Goal: Task Accomplishment & Management: Use online tool/utility

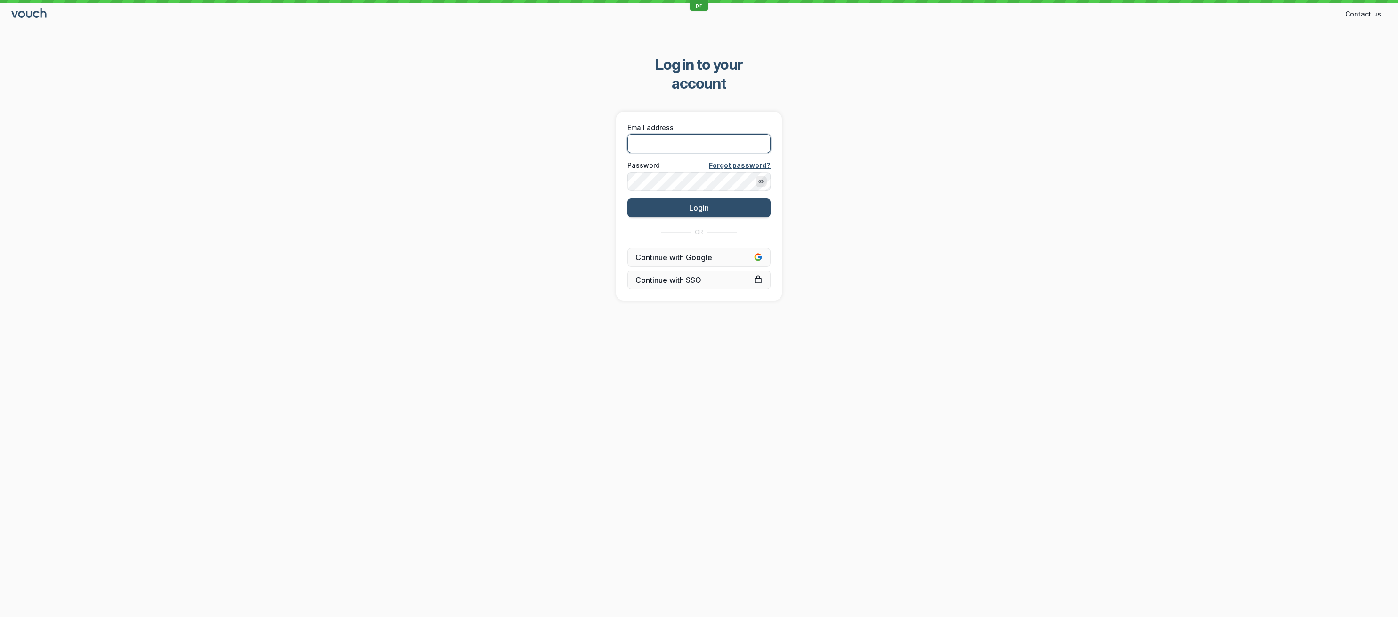
click at [661, 134] on input "Email address" at bounding box center [699, 143] width 143 height 19
click at [664, 134] on input "Email address" at bounding box center [699, 143] width 143 height 19
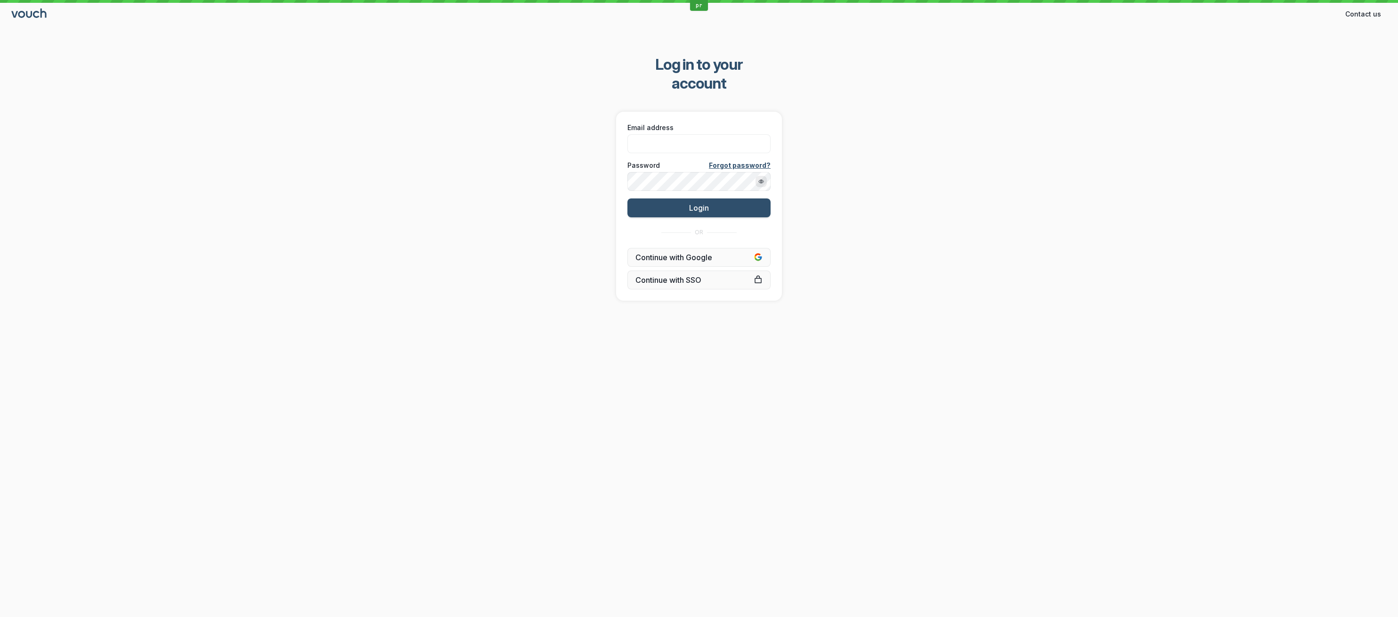
click at [1075, 114] on div "Log in to your account Email address Password Forgot password? Login OR Continu…" at bounding box center [699, 178] width 1398 height 276
click at [672, 134] on input "Email address" at bounding box center [699, 143] width 143 height 19
click at [681, 134] on input "Email address" at bounding box center [699, 143] width 143 height 19
drag, startPoint x: 1130, startPoint y: 102, endPoint x: 1272, endPoint y: 3, distance: 172.5
click at [1131, 102] on div "Log in to your account Email address Password Forgot password? Login OR Continu…" at bounding box center [699, 178] width 1398 height 276
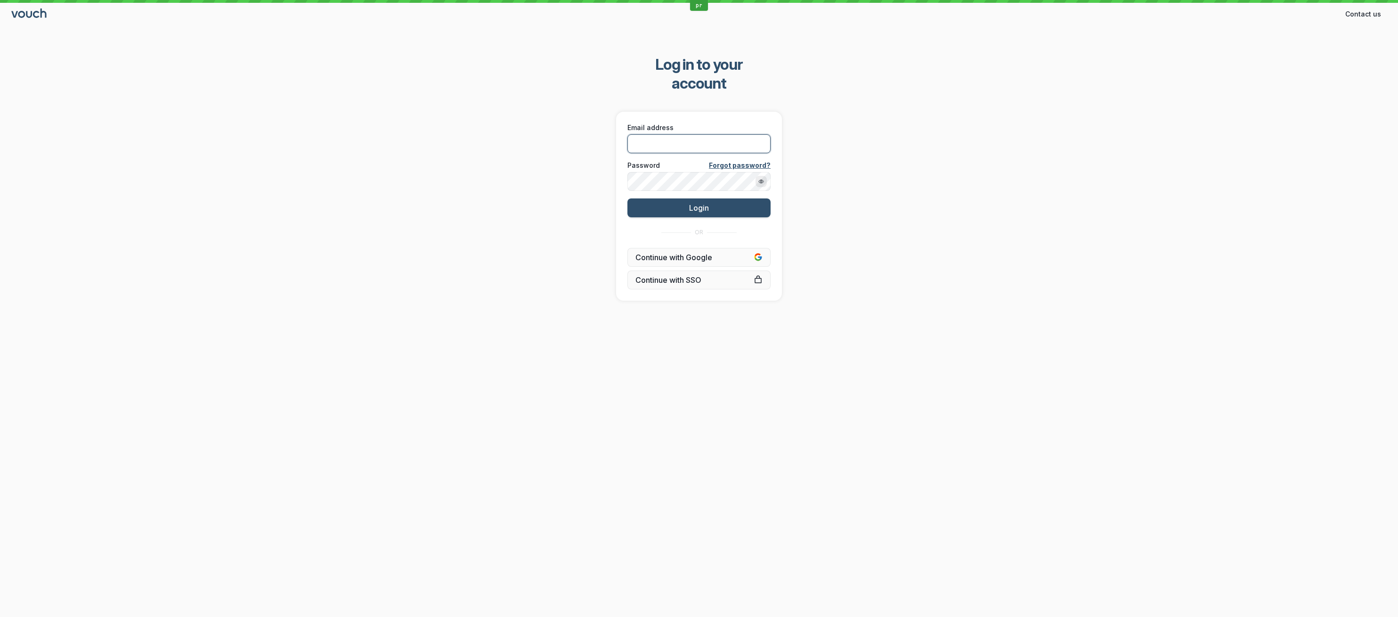
click at [685, 134] on input "Email address" at bounding box center [699, 143] width 143 height 19
paste input "[PERSON_NAME][EMAIL_ADDRESS][DOMAIN_NAME]"
type input "[PERSON_NAME][EMAIL_ADDRESS][DOMAIN_NAME]"
click at [558, 171] on div "Log in to your account Email address [PERSON_NAME][EMAIL_ADDRESS][DOMAIN_NAME] …" at bounding box center [699, 178] width 1398 height 276
click at [667, 198] on button "Login" at bounding box center [699, 207] width 143 height 19
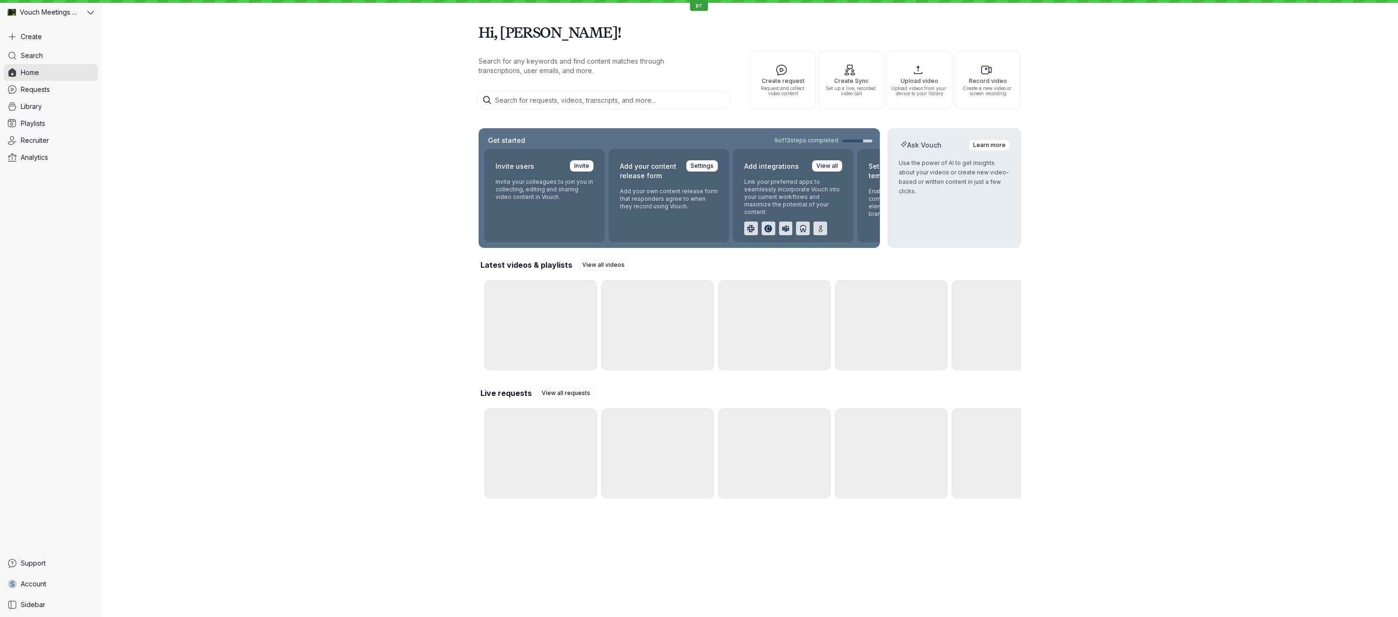
click at [1126, 228] on div "Hi, [PERSON_NAME]! Search for any keywords and find content matches through tra…" at bounding box center [750, 257] width 1297 height 515
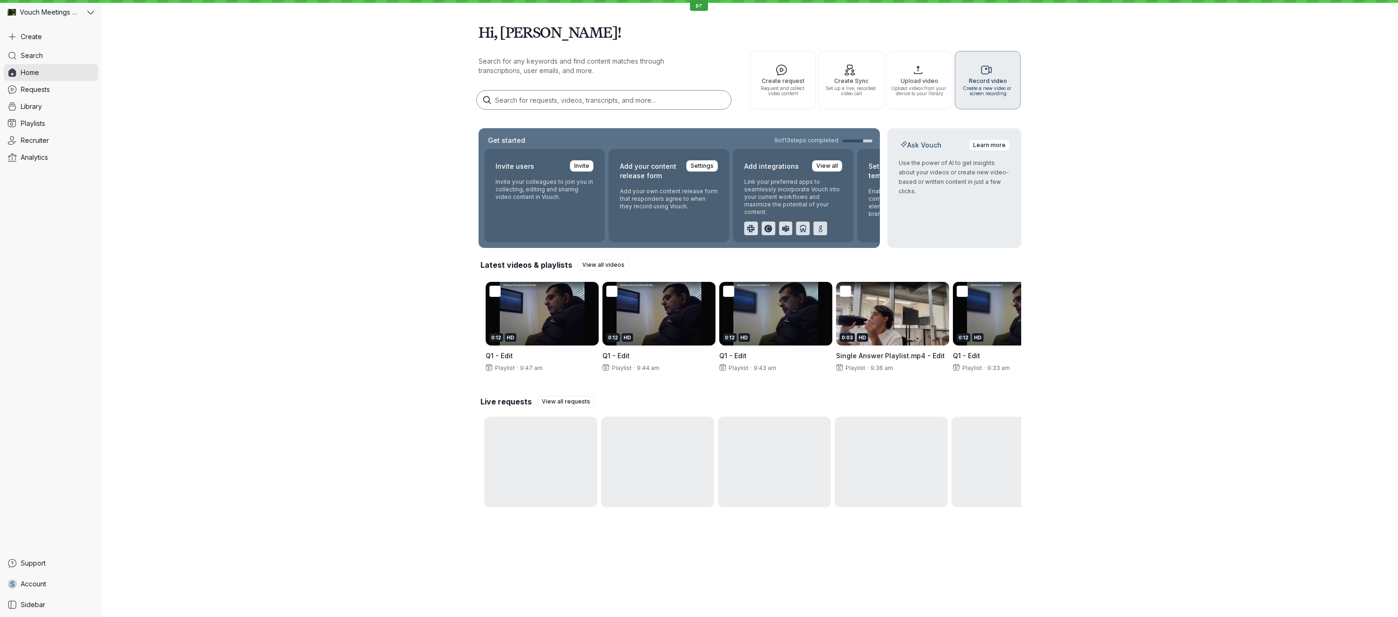
click at [977, 84] on span "Record video Create a new video or screen recording" at bounding box center [988, 80] width 65 height 40
click at [922, 91] on span "Upload videos from your device to your library" at bounding box center [919, 91] width 57 height 10
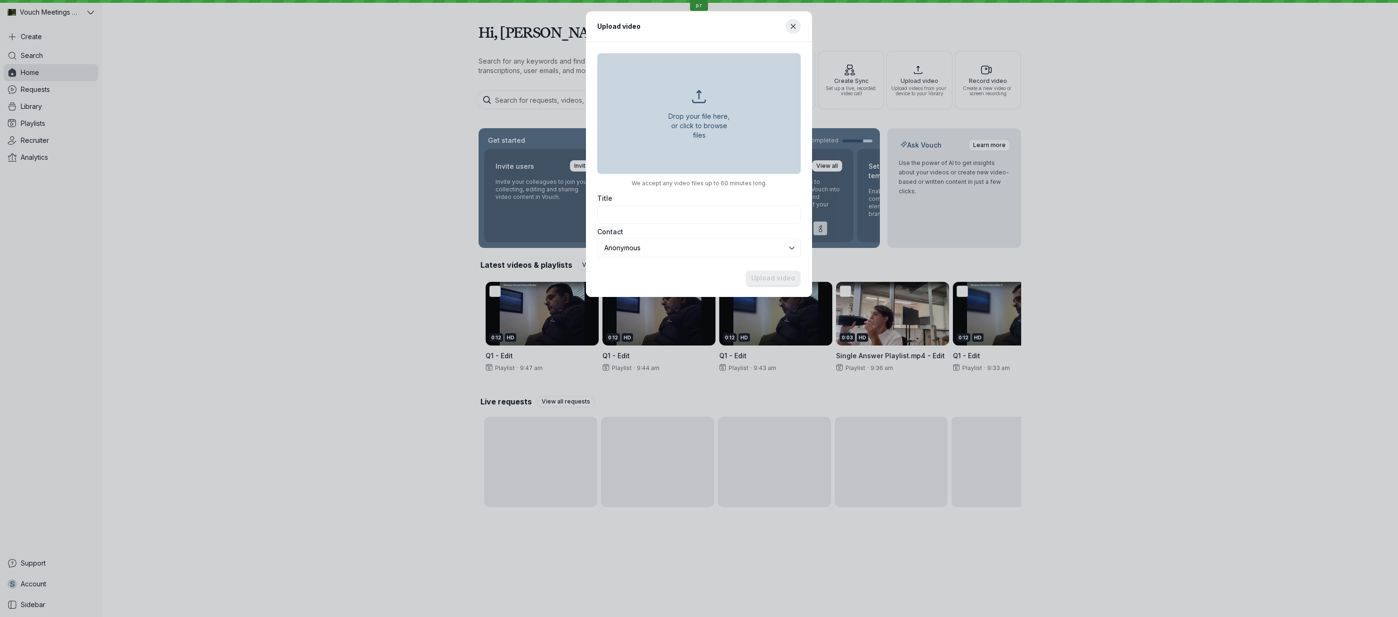
click at [802, 25] on header "Upload video" at bounding box center [699, 26] width 226 height 31
click at [794, 25] on icon "Close modal" at bounding box center [794, 27] width 8 height 8
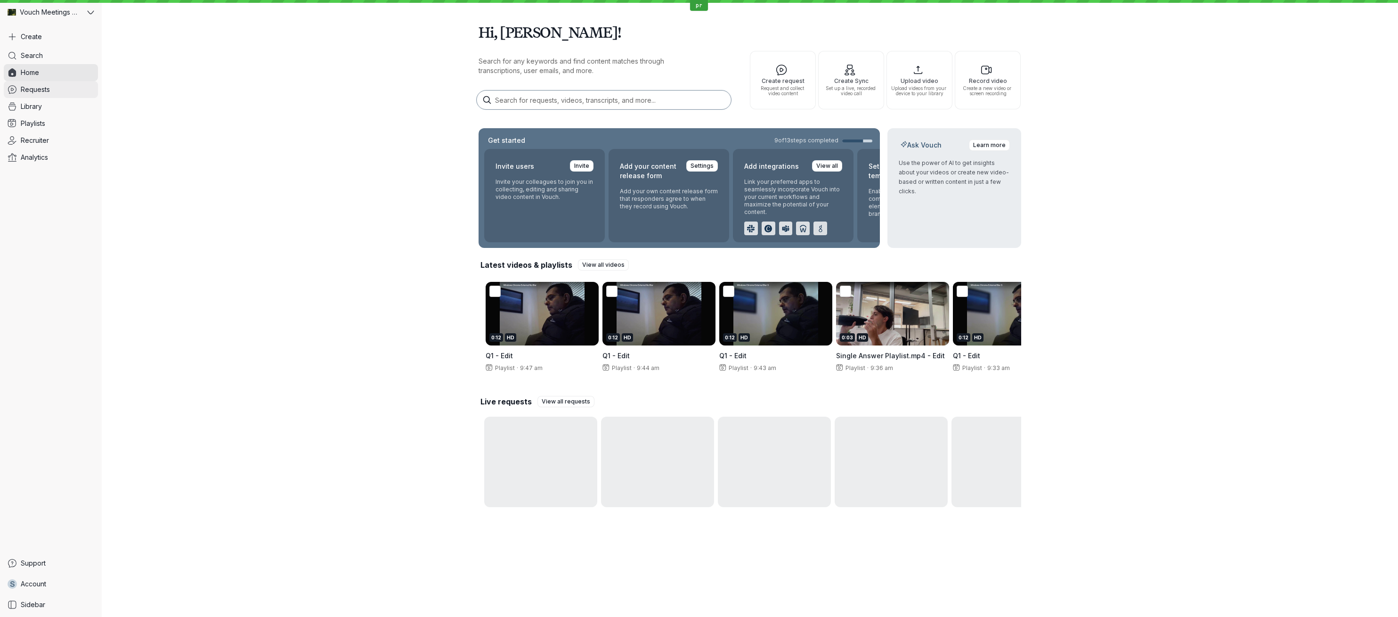
click at [59, 94] on link "Requests" at bounding box center [51, 89] width 94 height 17
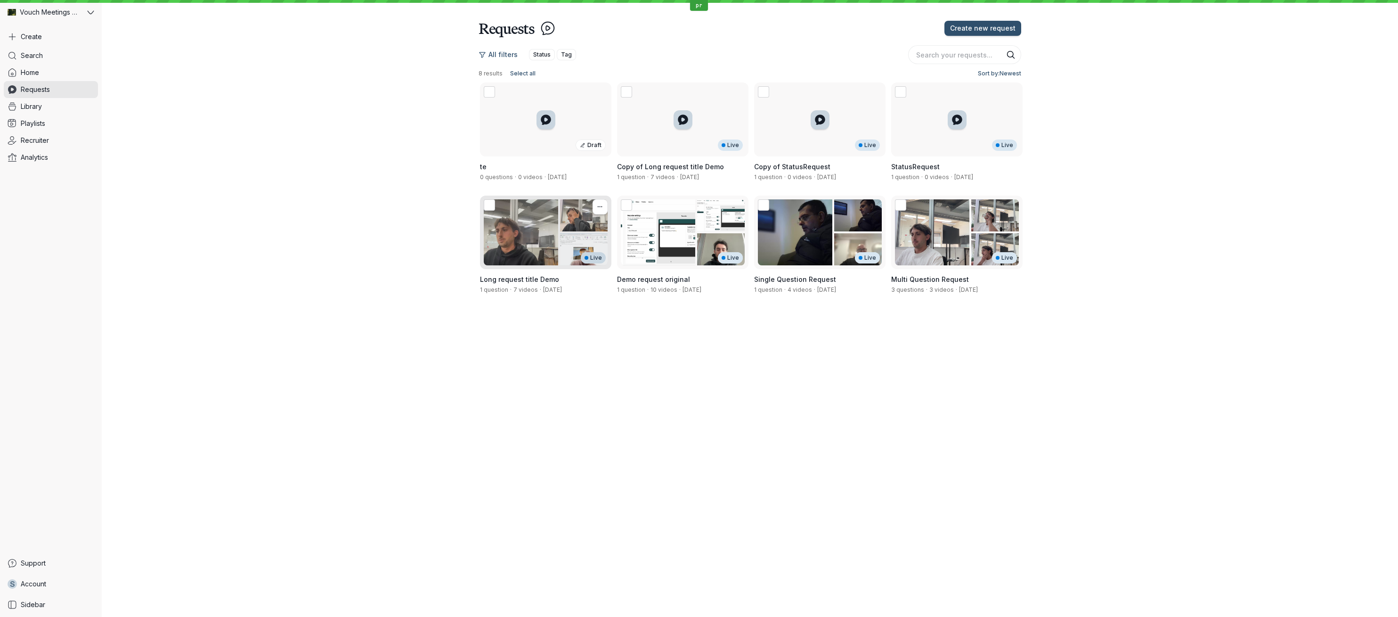
click at [513, 224] on div "Live" at bounding box center [545, 233] width 131 height 74
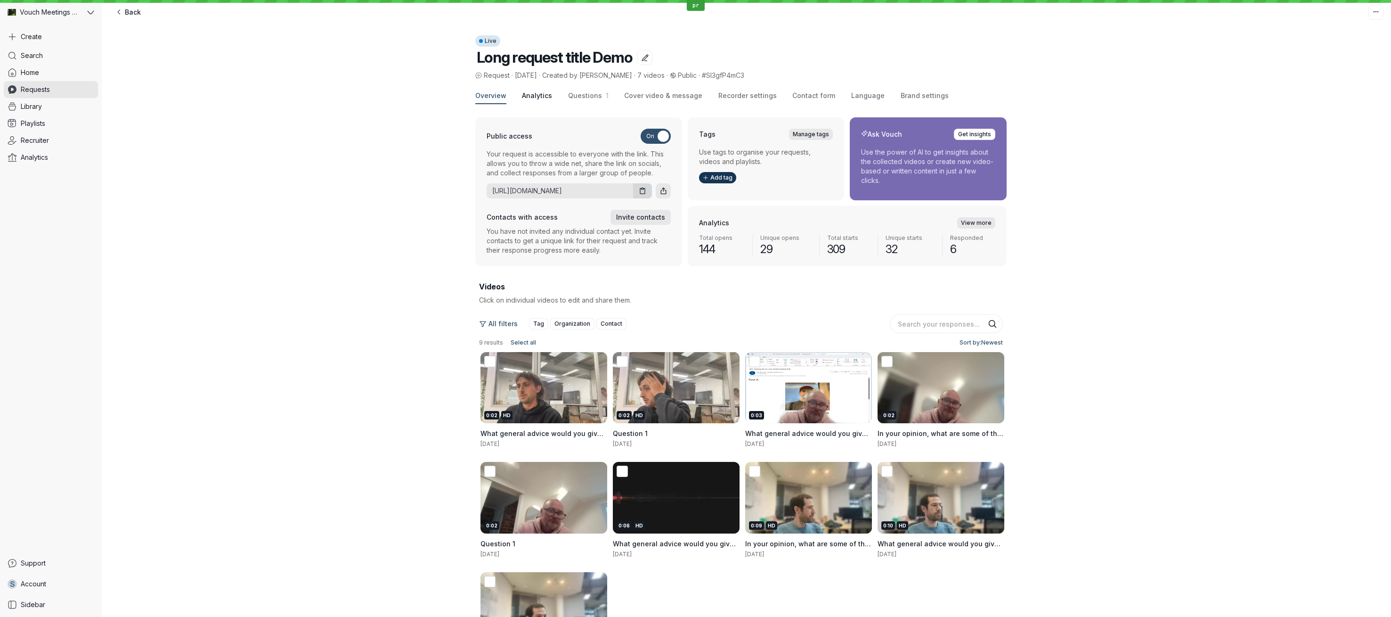
click at [533, 92] on span "Analytics" at bounding box center [537, 95] width 30 height 9
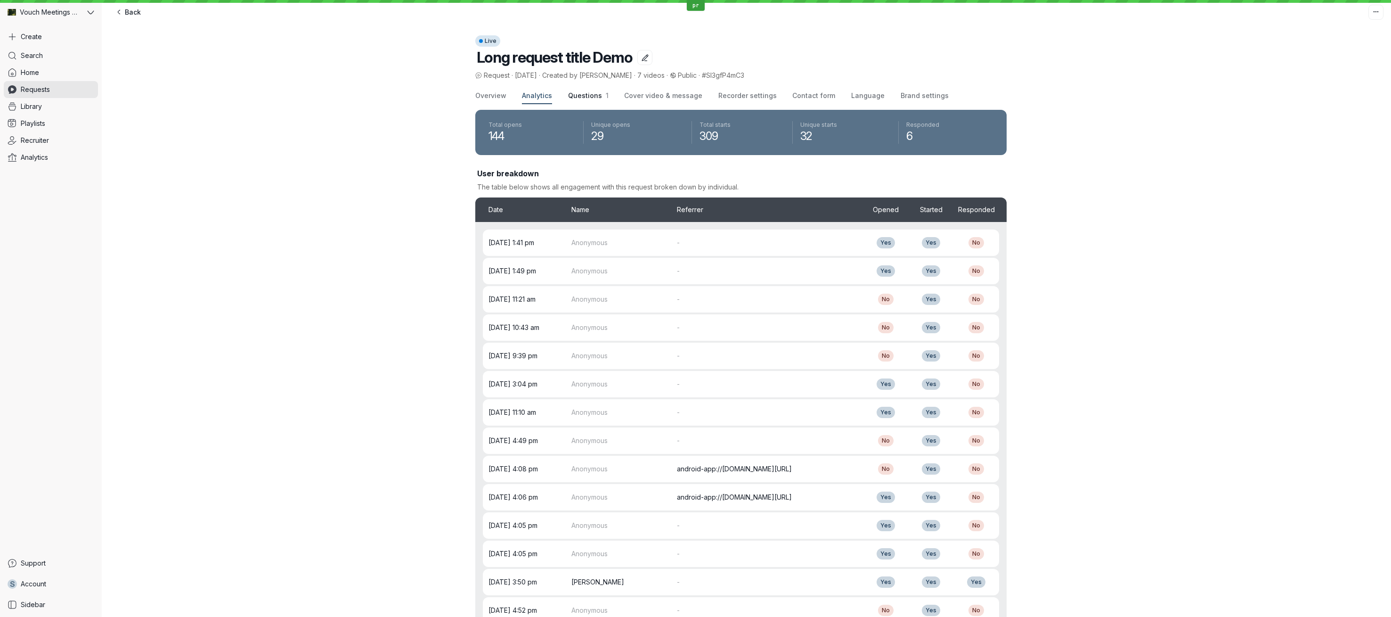
click at [580, 97] on span "Questions" at bounding box center [585, 95] width 34 height 8
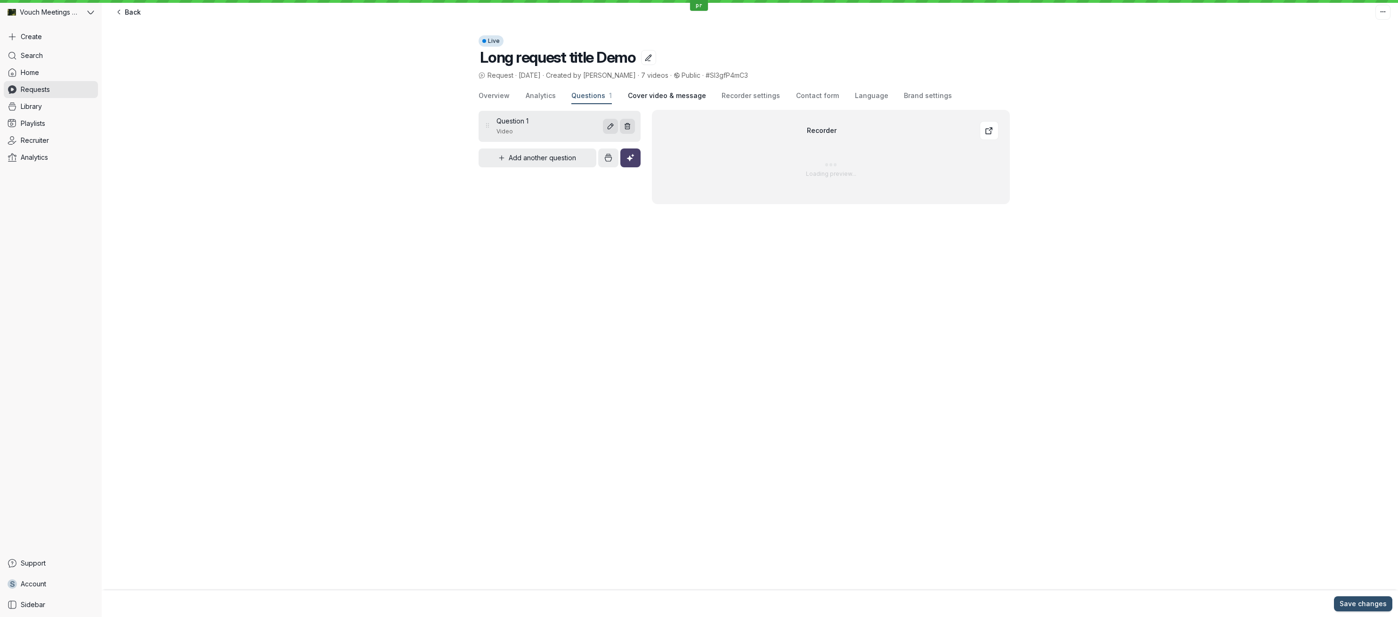
click at [629, 95] on span "Cover video & message" at bounding box center [667, 95] width 78 height 9
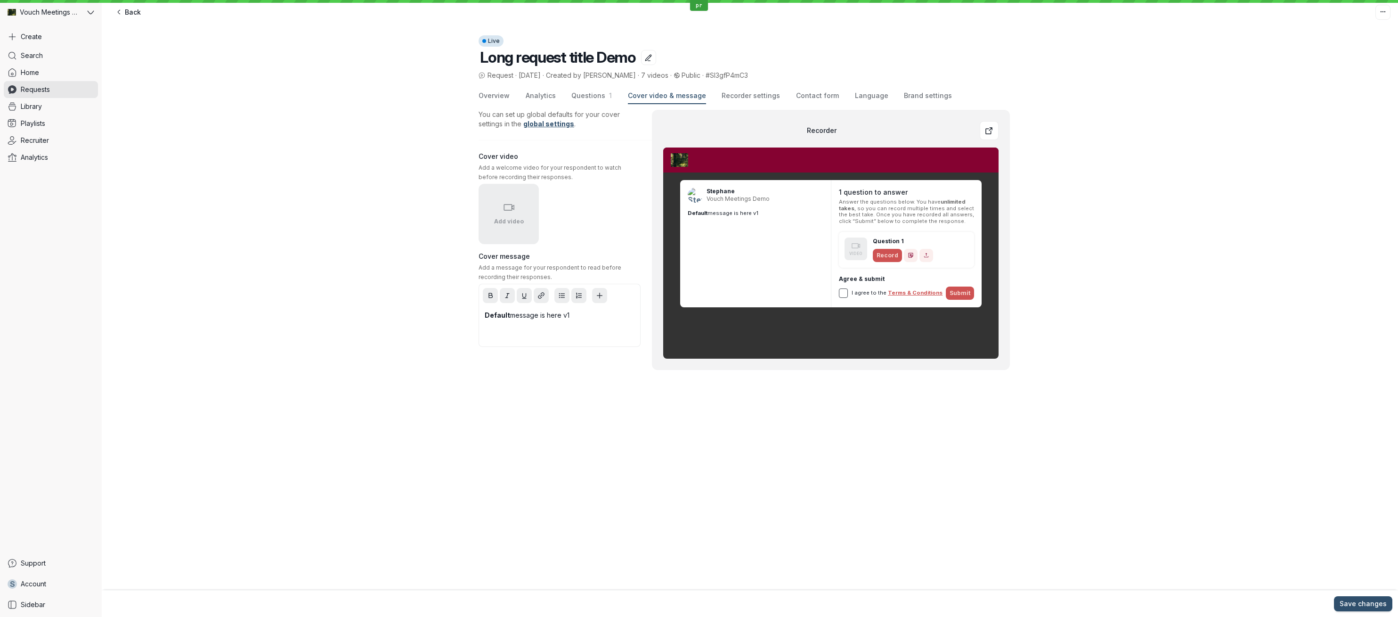
click at [685, 95] on span "Cover video & message" at bounding box center [667, 95] width 78 height 9
click at [722, 94] on span "Recorder settings" at bounding box center [751, 95] width 58 height 9
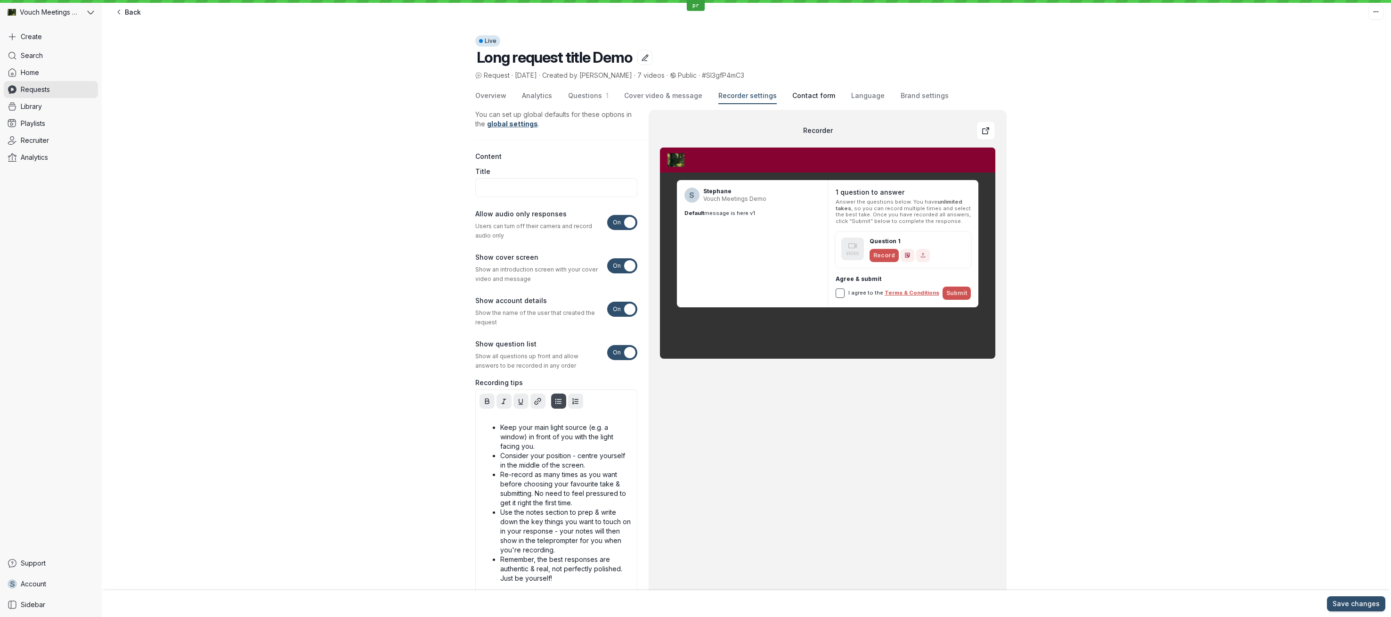
click at [793, 96] on span "Contact form" at bounding box center [814, 95] width 43 height 9
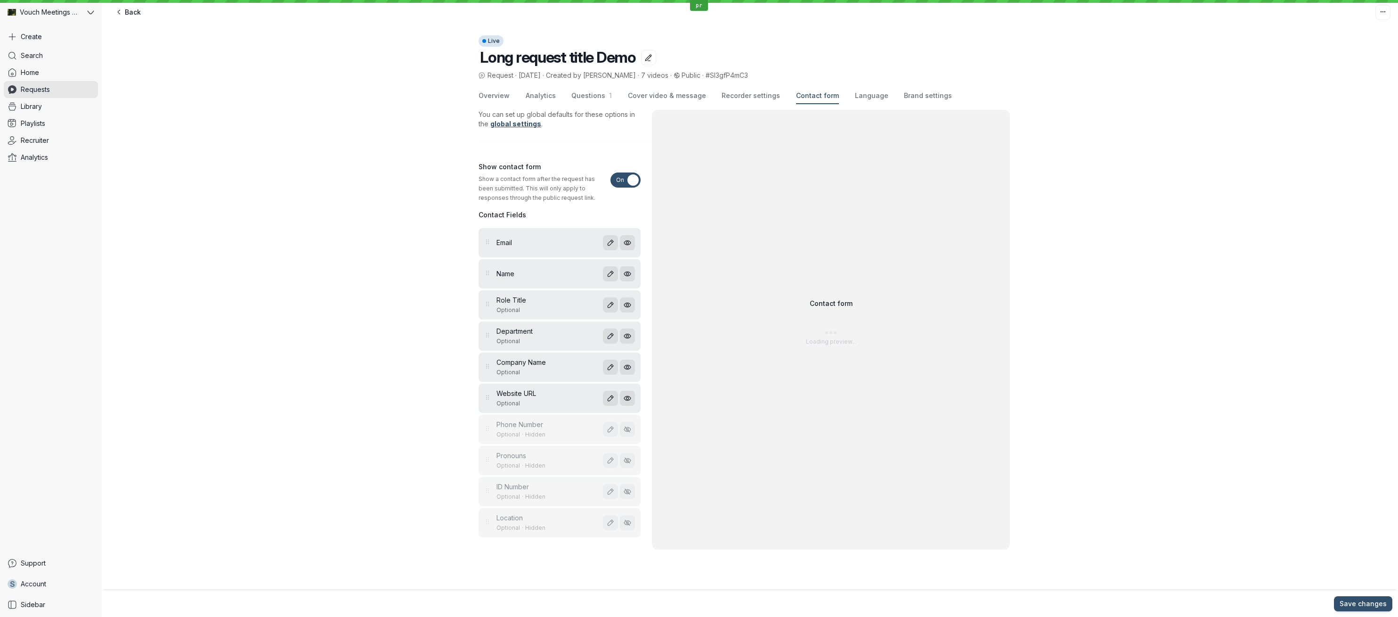
click at [877, 100] on div "Overview Analytics Questions 1 Cover video & message Recorder settings Contact …" at bounding box center [744, 96] width 531 height 16
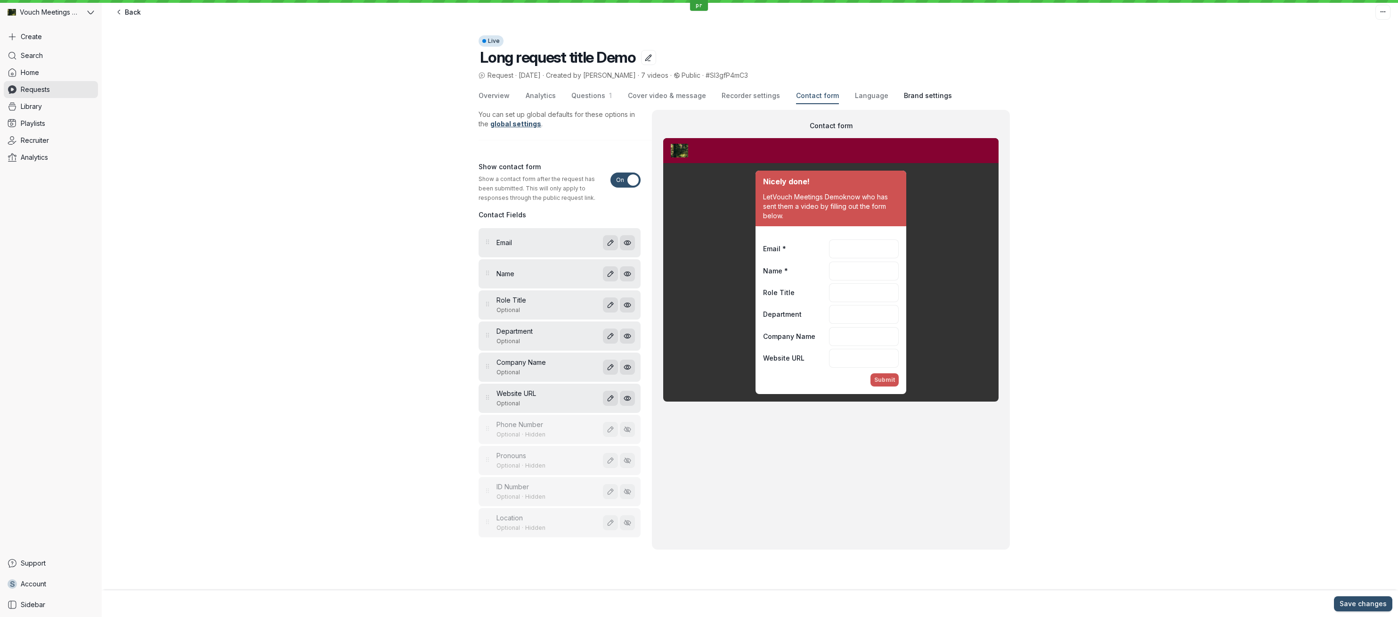
click at [915, 98] on span "Brand settings" at bounding box center [928, 95] width 48 height 9
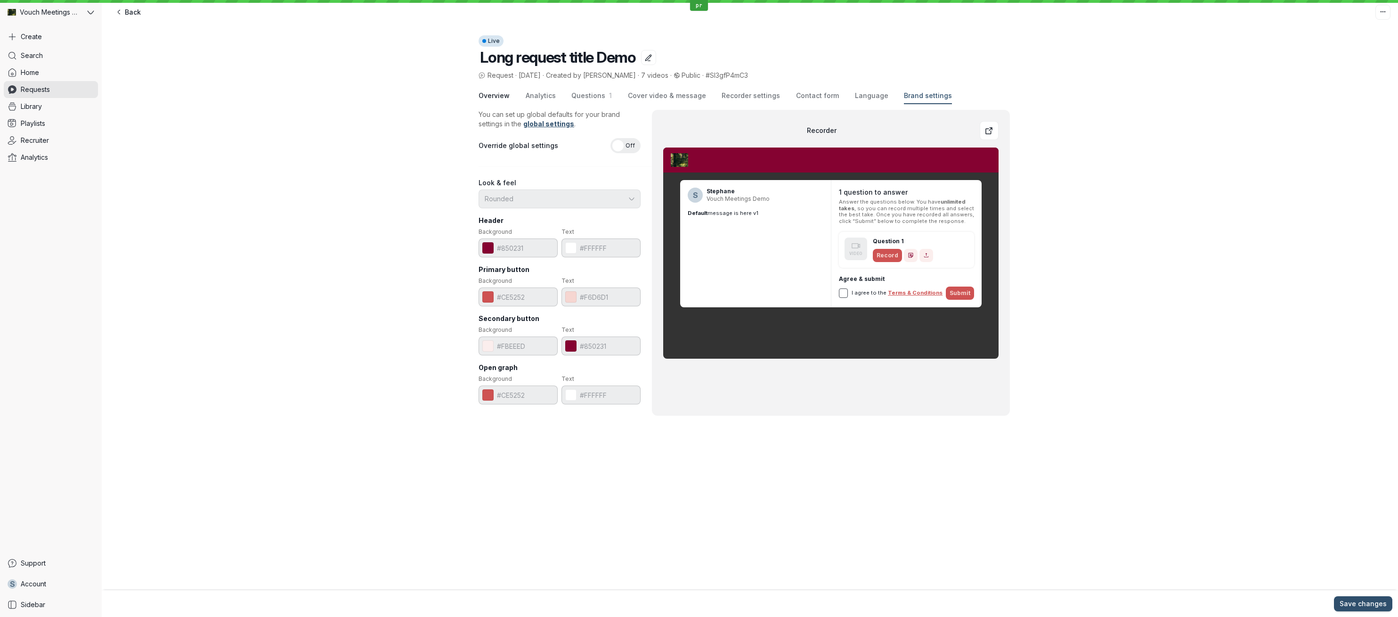
click at [497, 94] on span "Overview" at bounding box center [494, 95] width 31 height 9
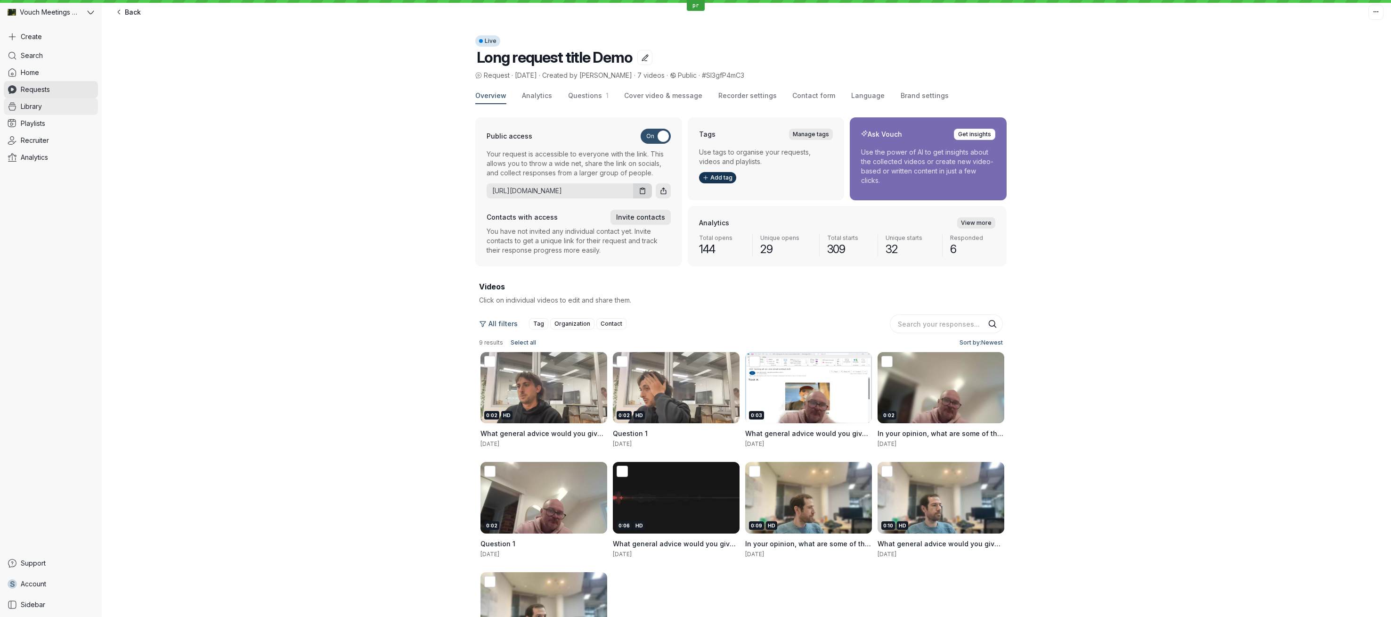
click at [23, 104] on span "Library" at bounding box center [31, 106] width 21 height 9
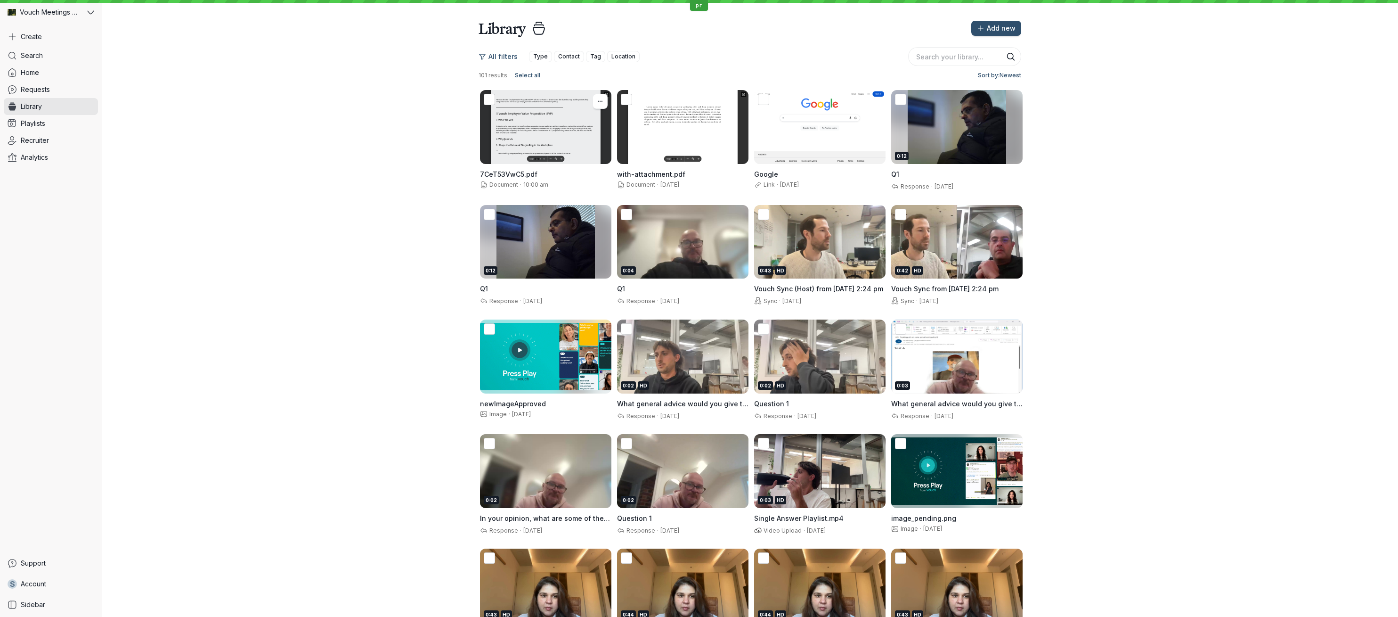
click at [529, 140] on div at bounding box center [545, 127] width 131 height 74
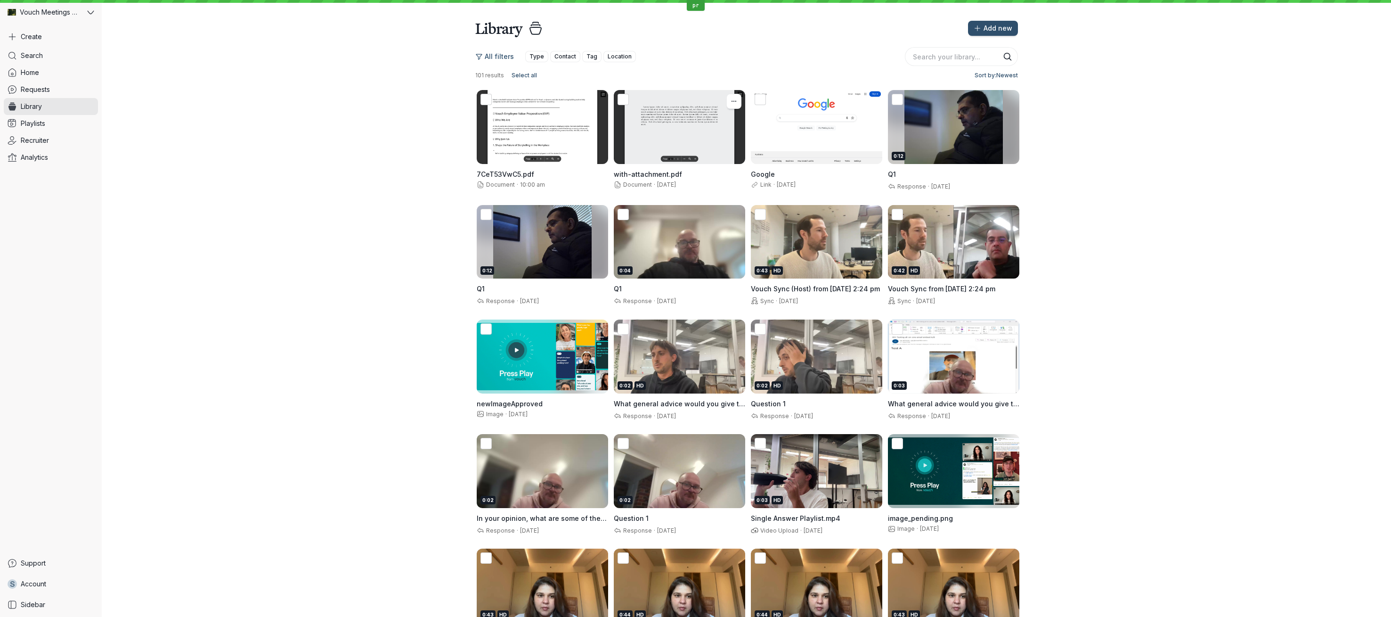
click at [667, 113] on div at bounding box center [679, 127] width 131 height 74
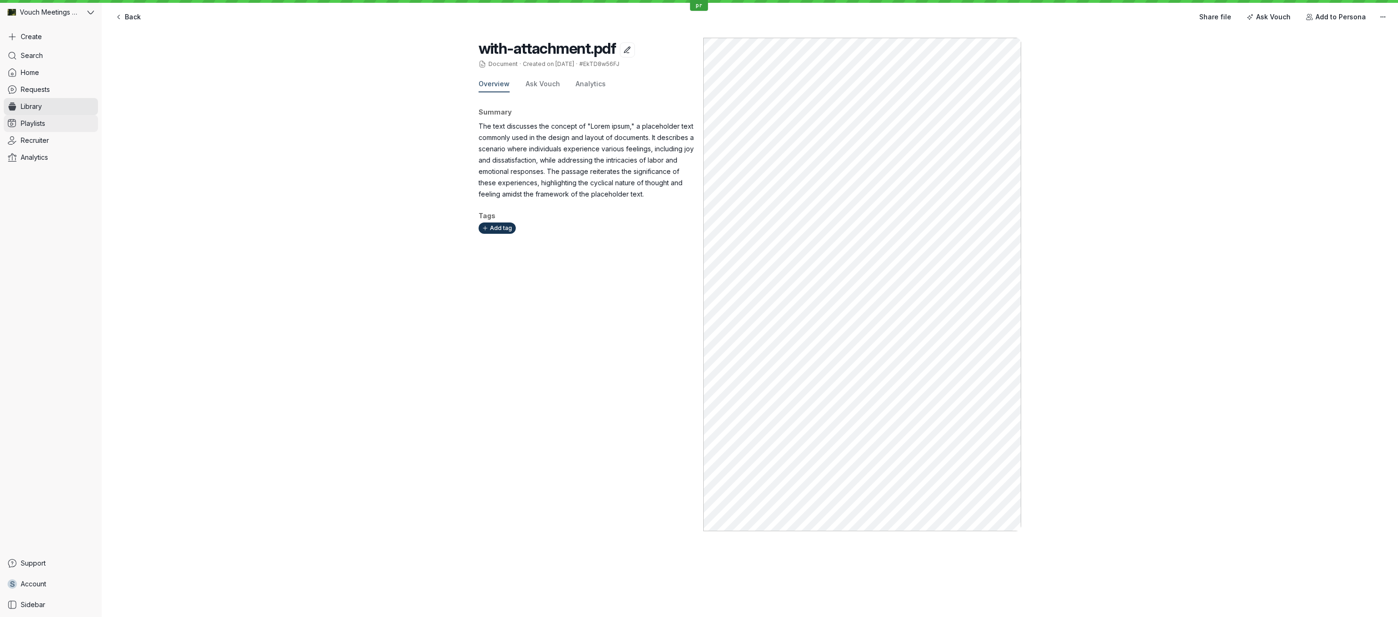
click at [51, 128] on link "Playlists" at bounding box center [51, 123] width 94 height 17
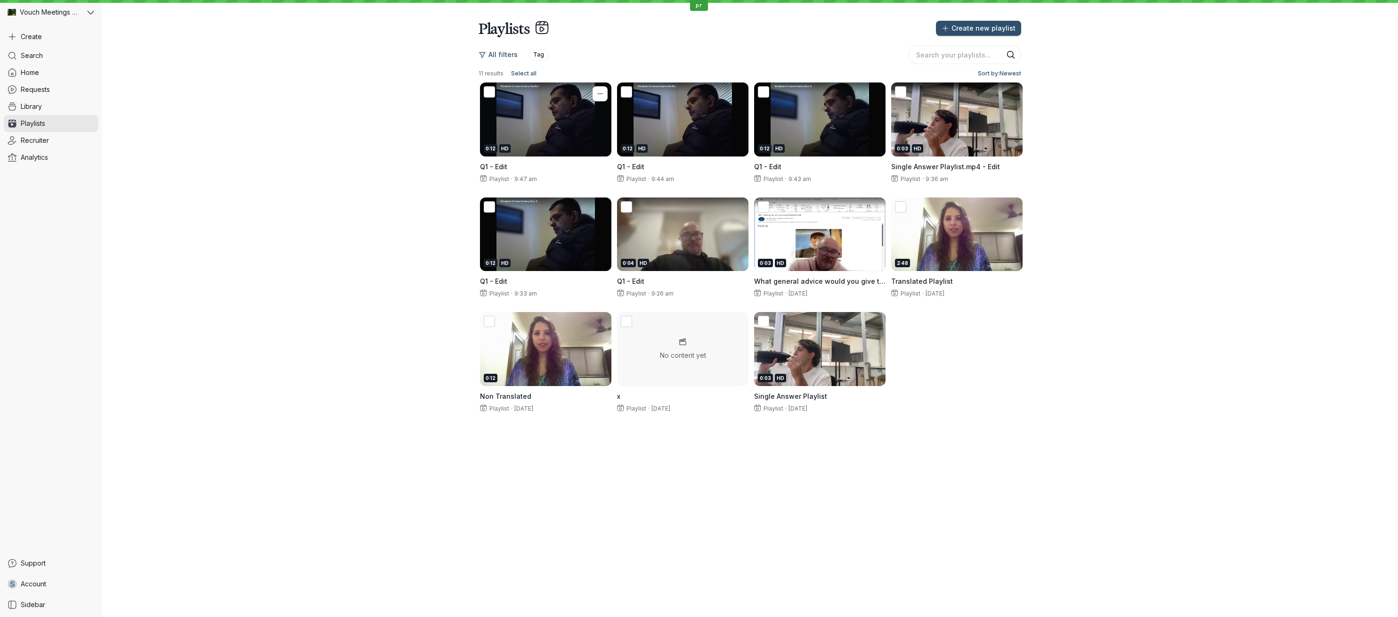
click at [568, 144] on div "0:12 HD" at bounding box center [546, 148] width 124 height 8
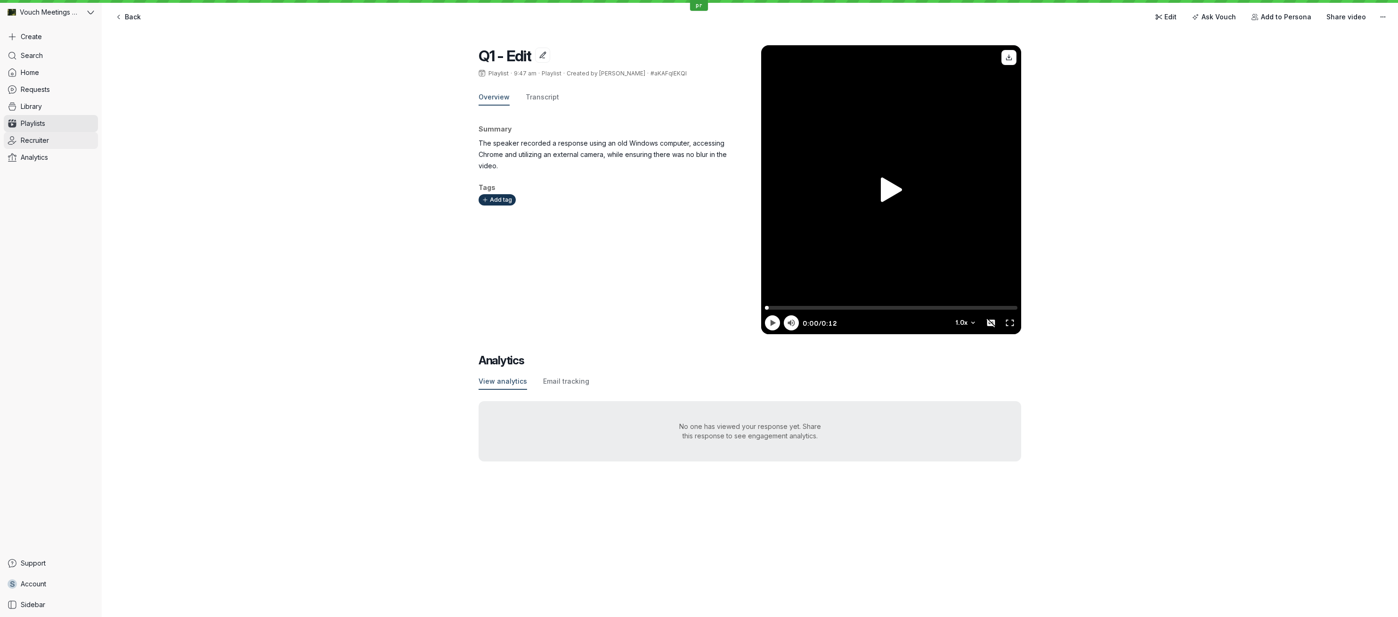
click at [35, 143] on span "Recruiter" at bounding box center [35, 140] width 28 height 9
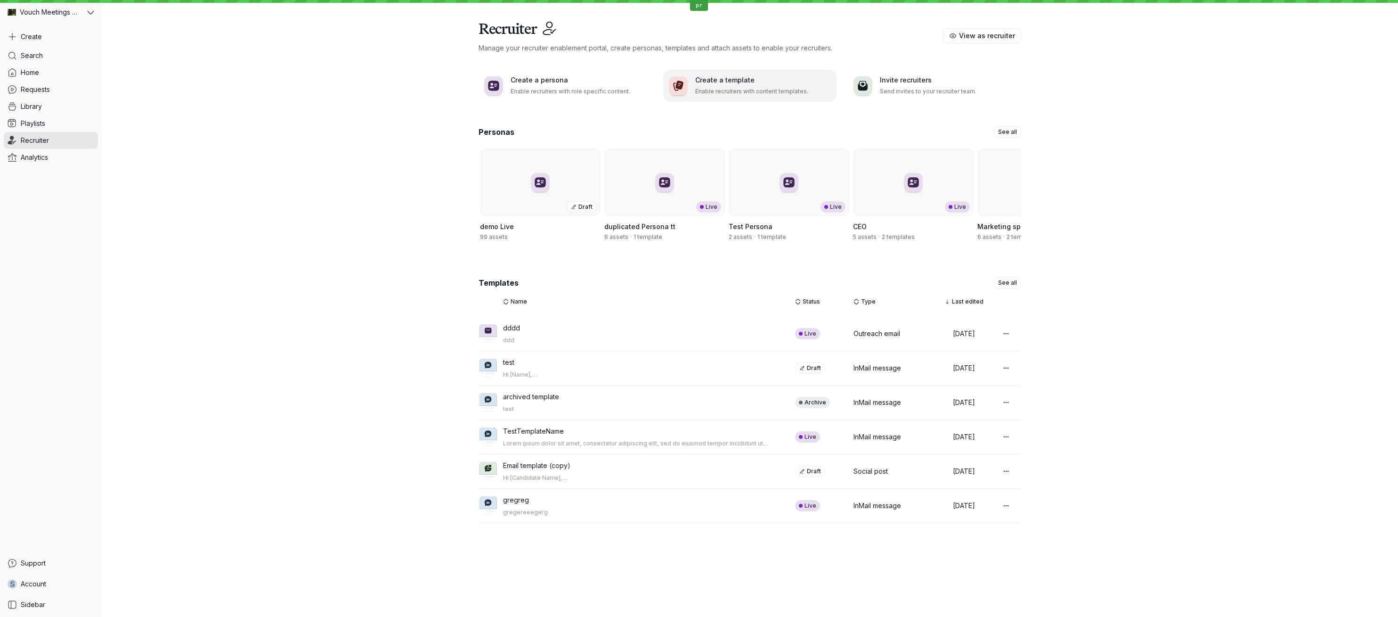
click at [798, 87] on p "Enable recruiters with content templates." at bounding box center [763, 91] width 136 height 9
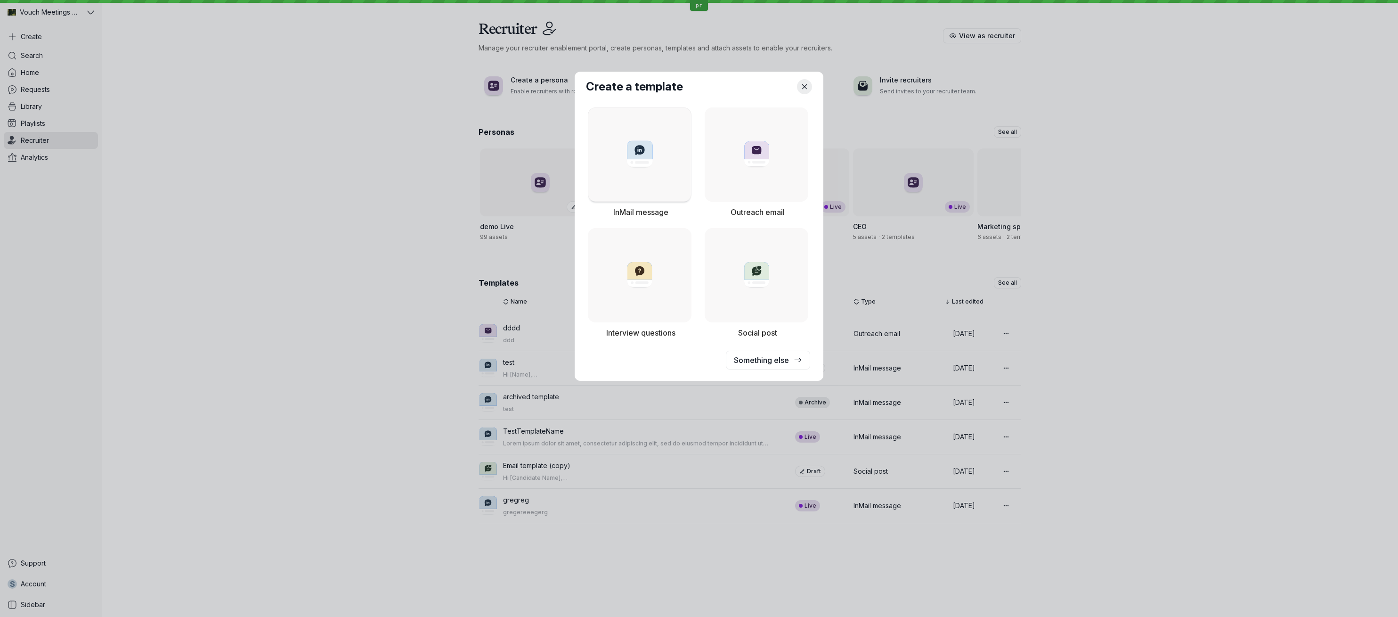
click at [656, 158] on div at bounding box center [640, 155] width 92 height 28
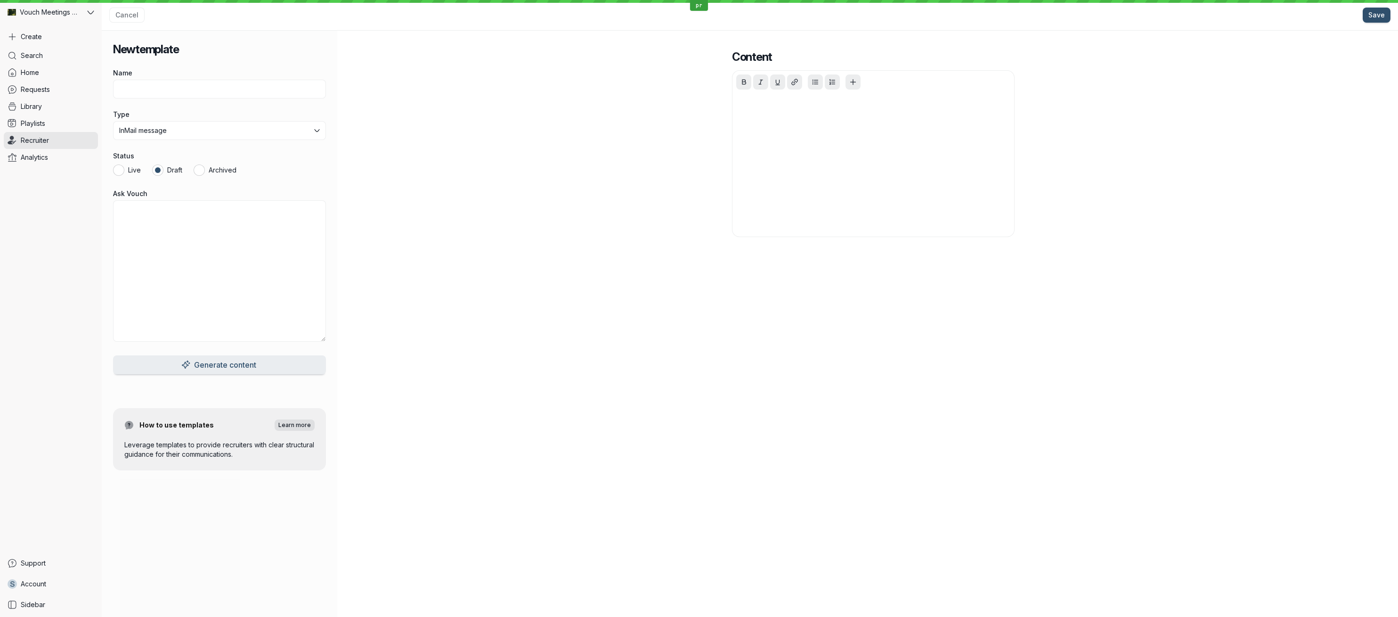
click at [409, 160] on div "Content" at bounding box center [874, 324] width 1050 height 586
click at [413, 170] on div "Content" at bounding box center [874, 324] width 1050 height 586
click at [52, 151] on link "Analytics" at bounding box center [51, 157] width 94 height 17
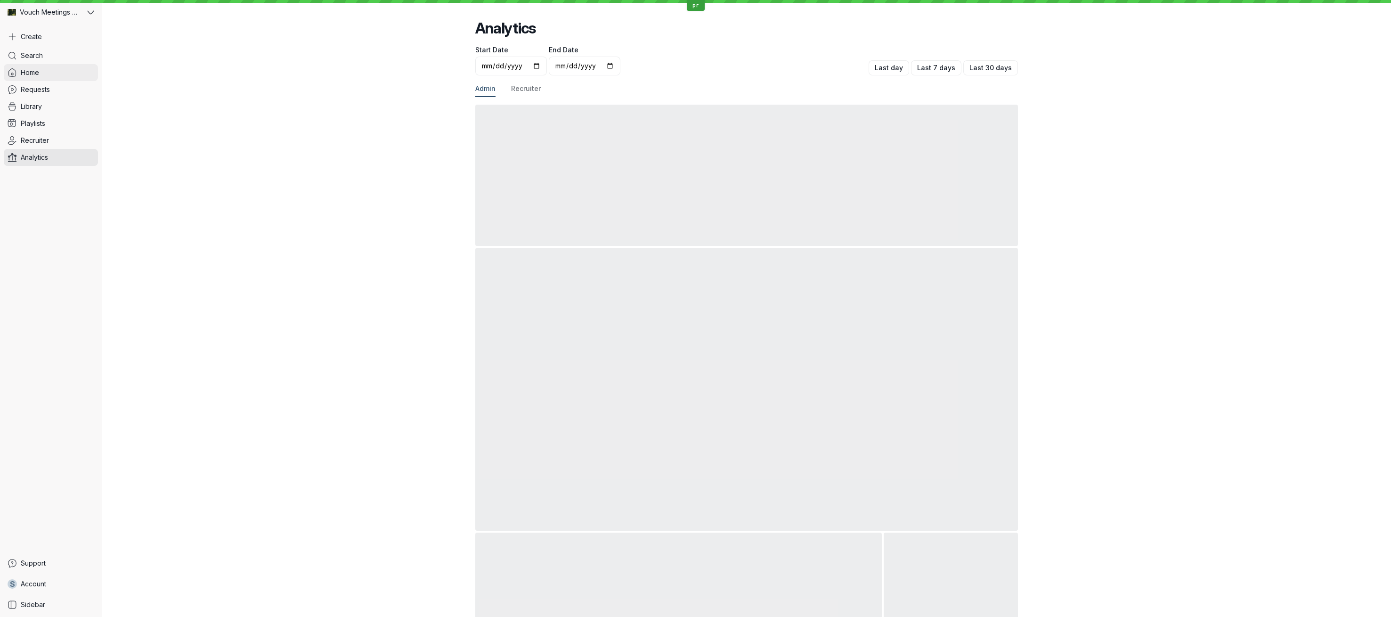
click at [16, 74] on icon at bounding box center [12, 73] width 7 height 8
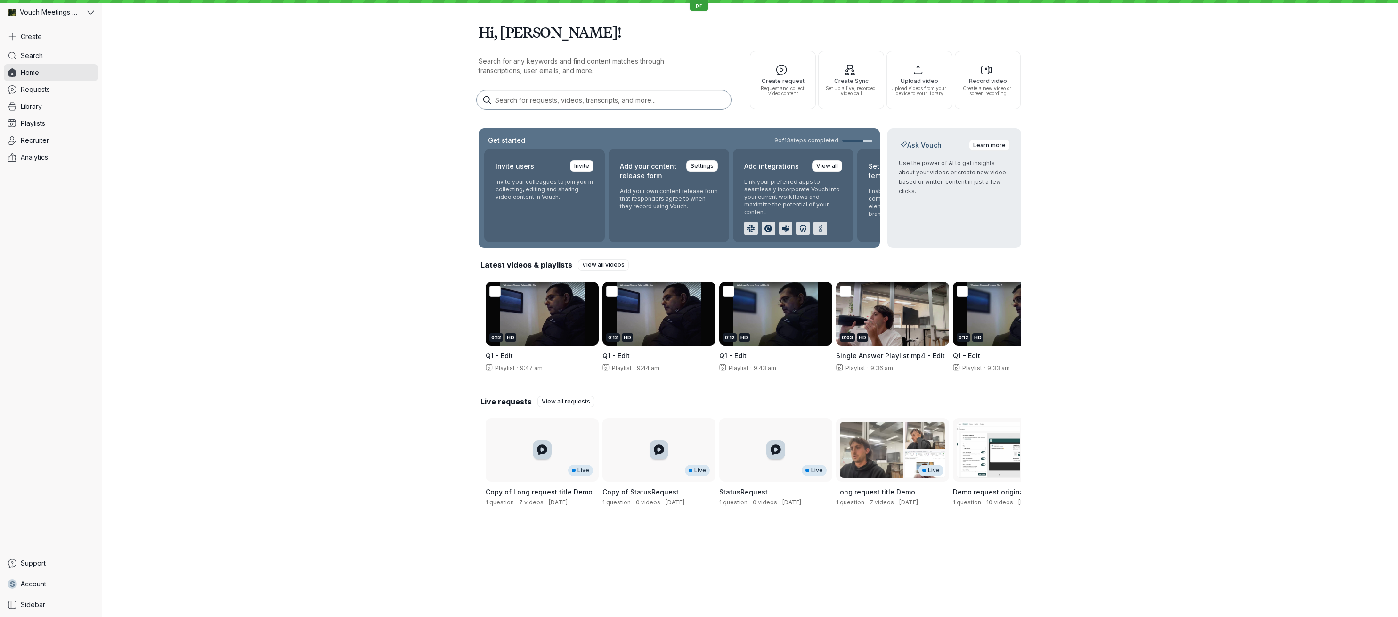
click at [208, 135] on div "Hi, [PERSON_NAME]! Search for any keywords and find content matches through tra…" at bounding box center [750, 265] width 1297 height 530
click at [496, 314] on div "0:12 HD" at bounding box center [542, 314] width 113 height 64
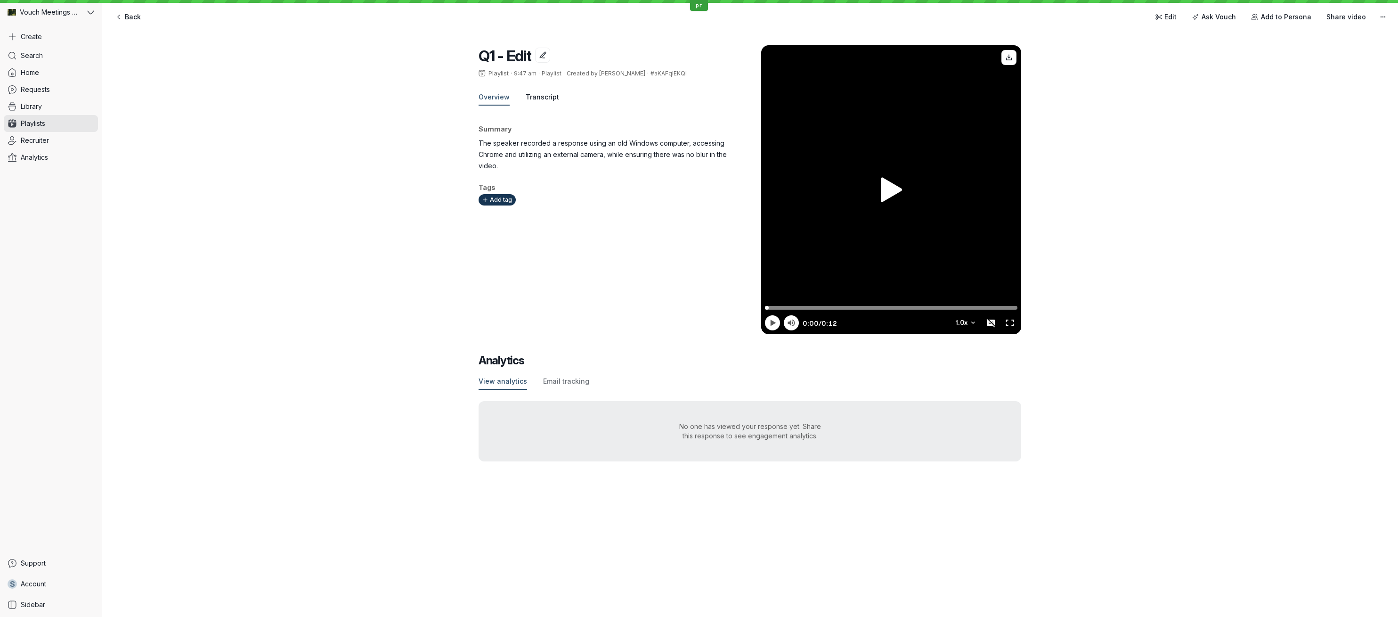
click at [526, 98] on span "Transcript" at bounding box center [542, 96] width 33 height 9
click at [550, 97] on span "Transcript" at bounding box center [542, 96] width 33 height 9
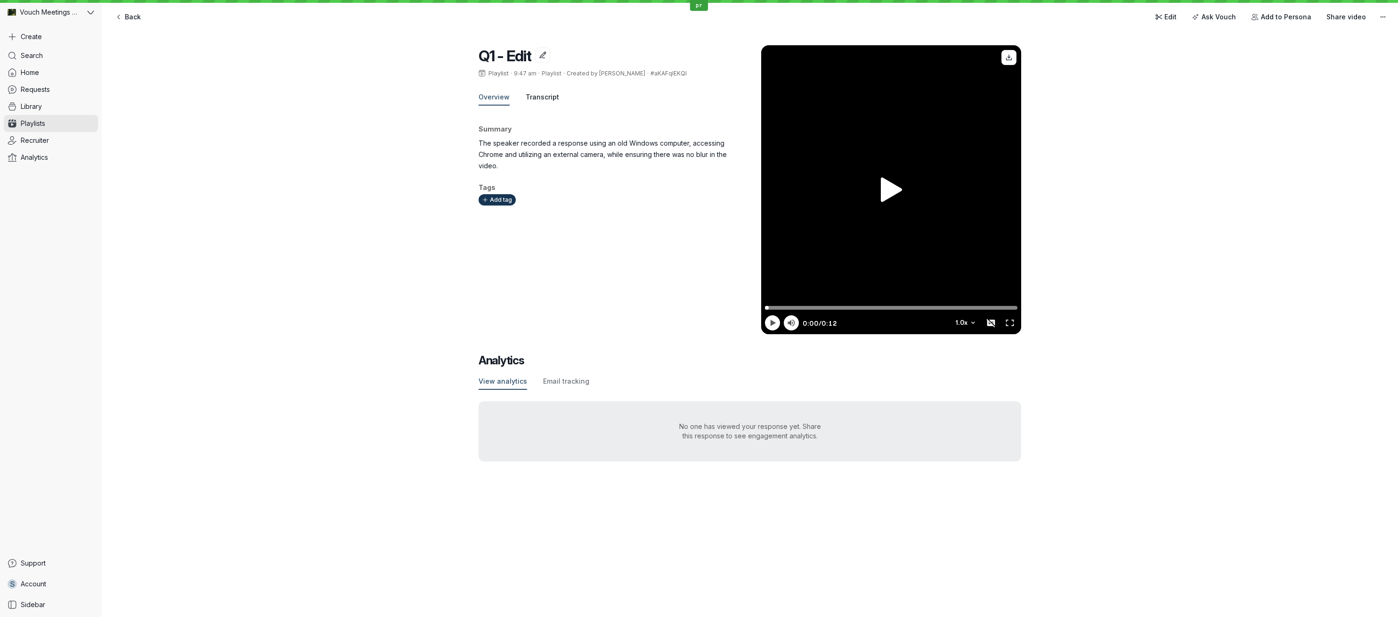
click at [550, 97] on span "Transcript" at bounding box center [542, 96] width 33 height 9
click at [418, 151] on div "Q1 - Edit Playlist · 9:47 am · Playlist · Created by [PERSON_NAME] · #aKAFqlEKQ…" at bounding box center [750, 253] width 1297 height 454
drag, startPoint x: 488, startPoint y: 98, endPoint x: 497, endPoint y: 98, distance: 9.4
click at [488, 98] on span "Overview" at bounding box center [494, 96] width 31 height 9
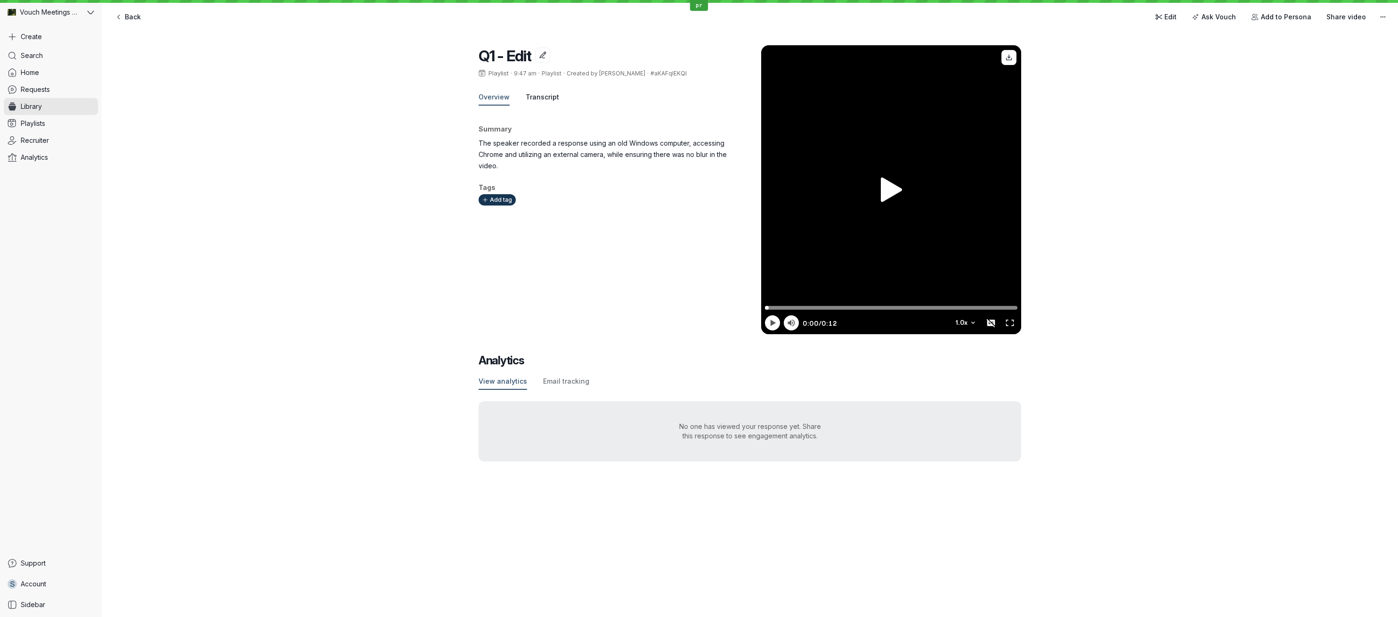
click at [542, 98] on span "Transcript" at bounding box center [542, 96] width 33 height 9
click at [413, 102] on div "Q1 - Edit Playlist · 9:47 am · Playlist · Created by [PERSON_NAME] · #aKAFqlEKQ…" at bounding box center [750, 253] width 1297 height 454
click at [25, 105] on span "Library" at bounding box center [31, 106] width 21 height 9
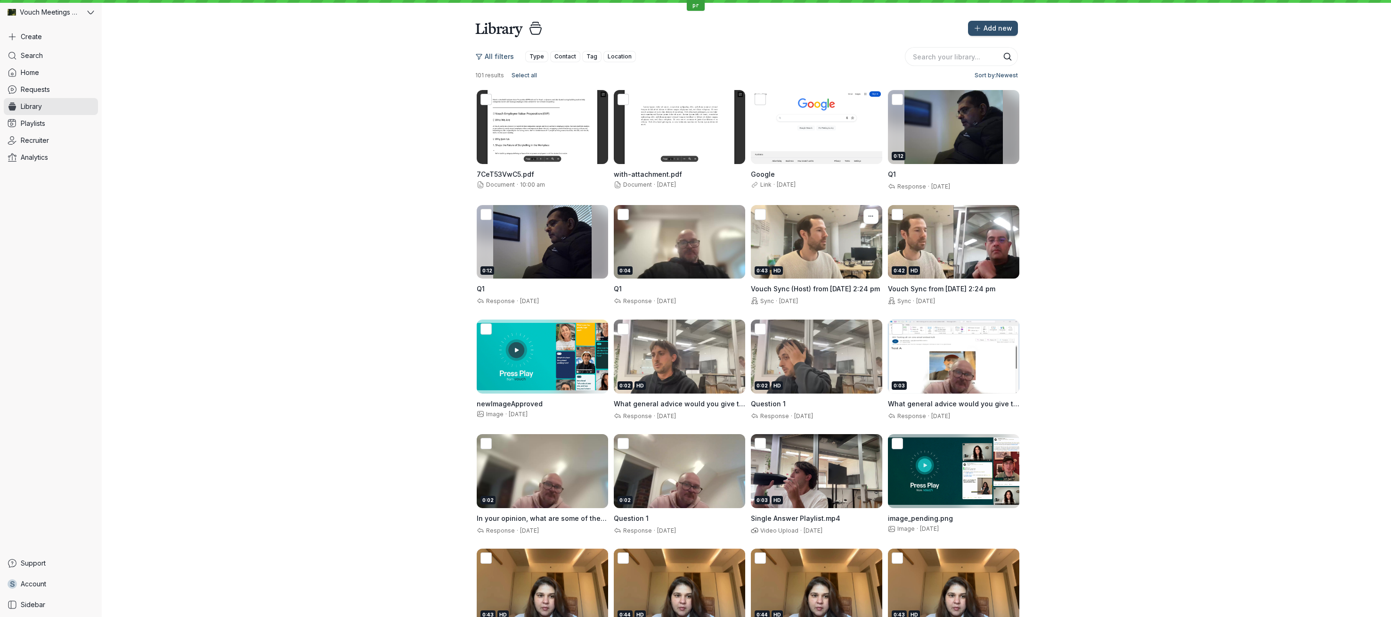
click at [788, 370] on div "0:02 HD" at bounding box center [816, 356] width 131 height 74
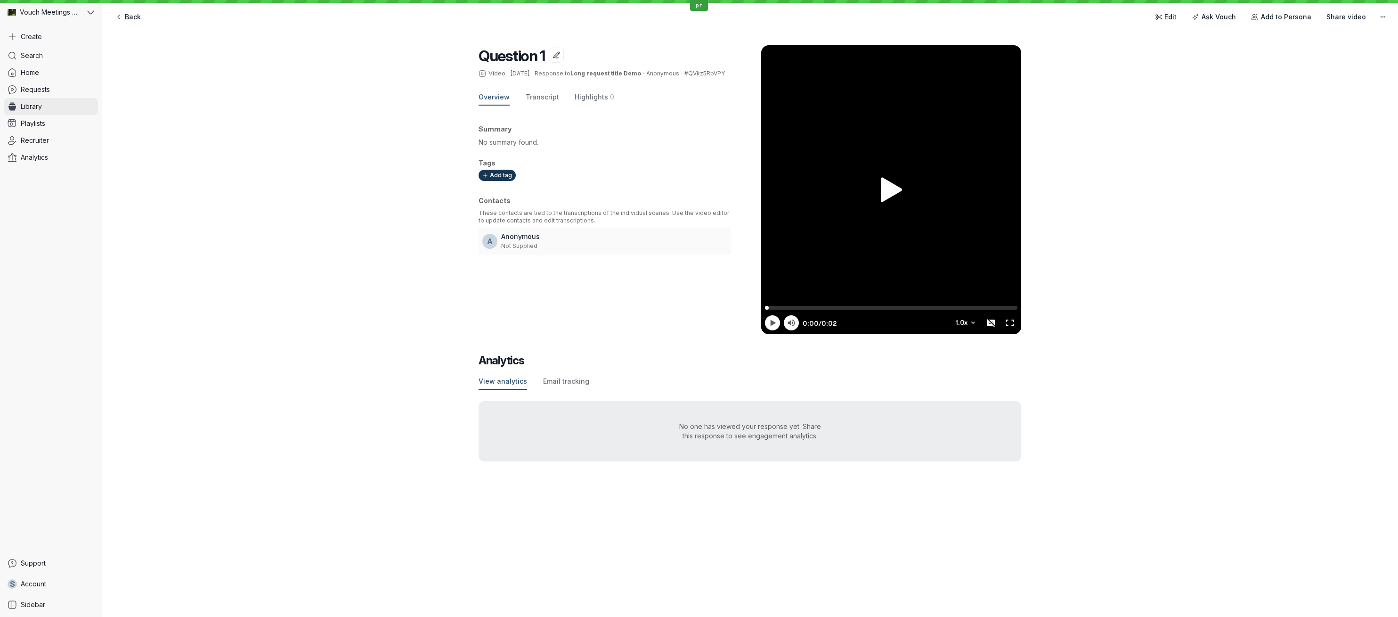
click at [65, 110] on link "Library" at bounding box center [51, 106] width 94 height 17
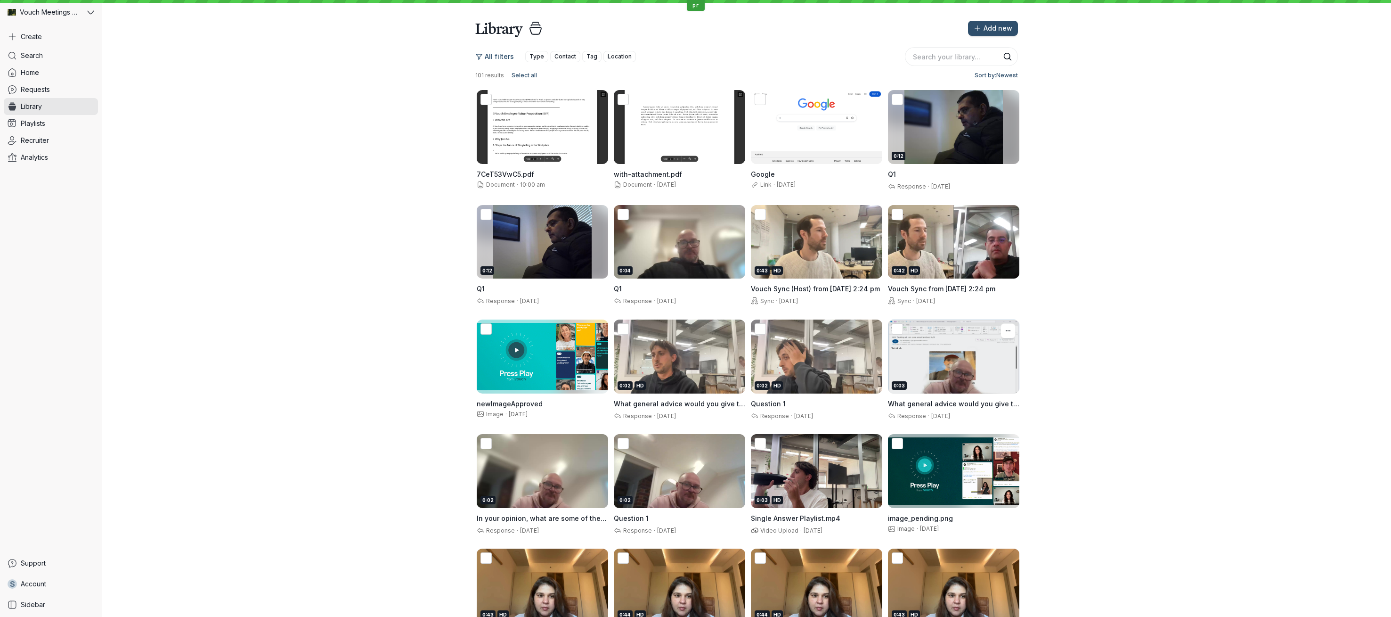
click at [956, 384] on div "0:03" at bounding box center [954, 385] width 124 height 8
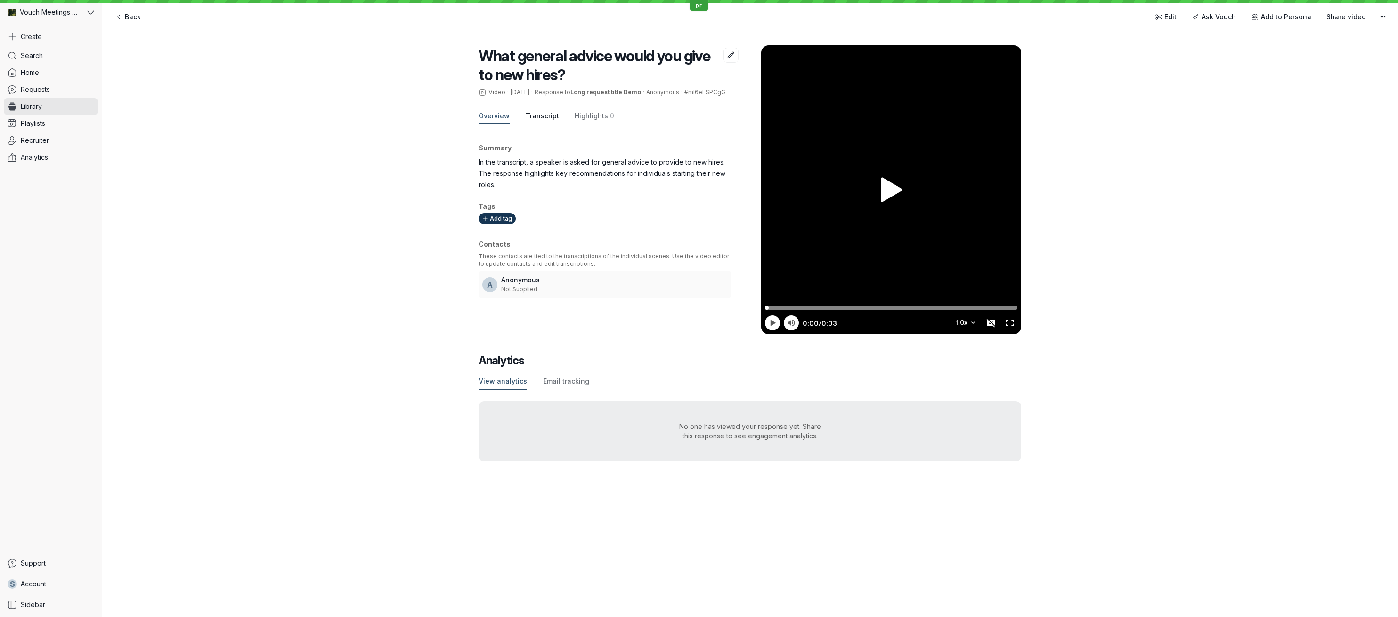
click at [546, 110] on button "Transcript" at bounding box center [542, 116] width 33 height 16
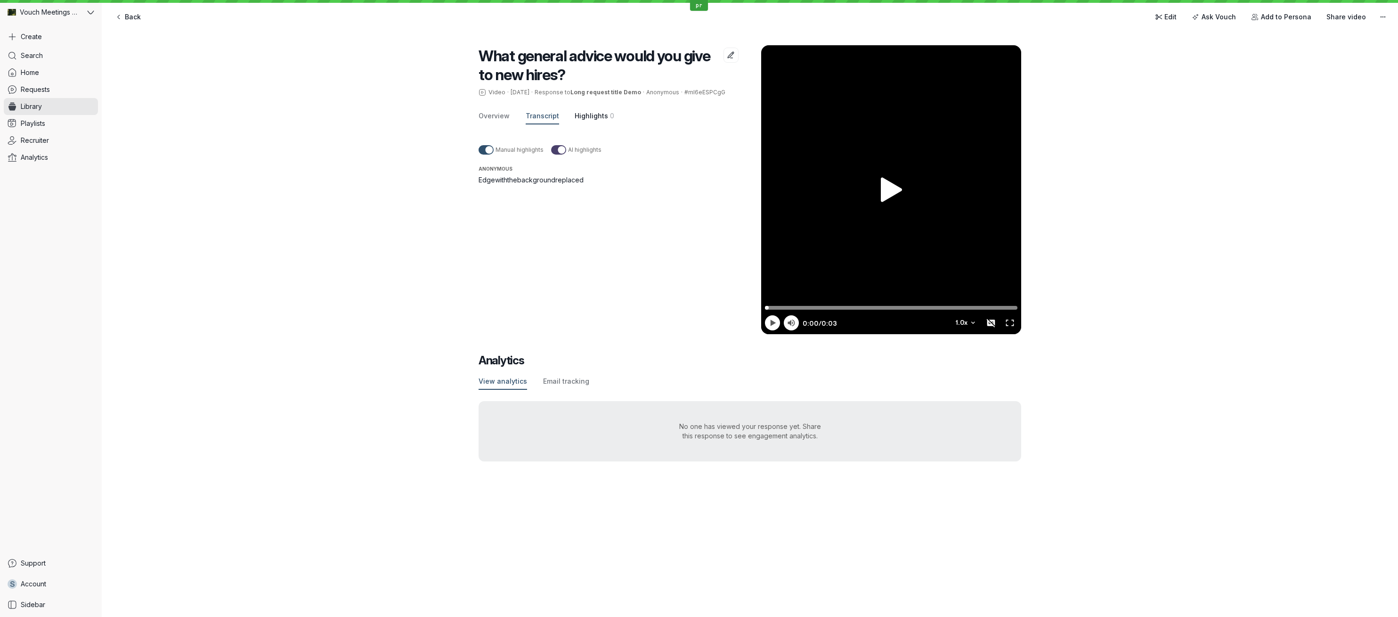
click at [600, 116] on span "Highlights" at bounding box center [591, 115] width 33 height 9
click at [540, 116] on span "Transcript" at bounding box center [542, 115] width 33 height 9
click at [493, 115] on span "Overview" at bounding box center [494, 115] width 31 height 9
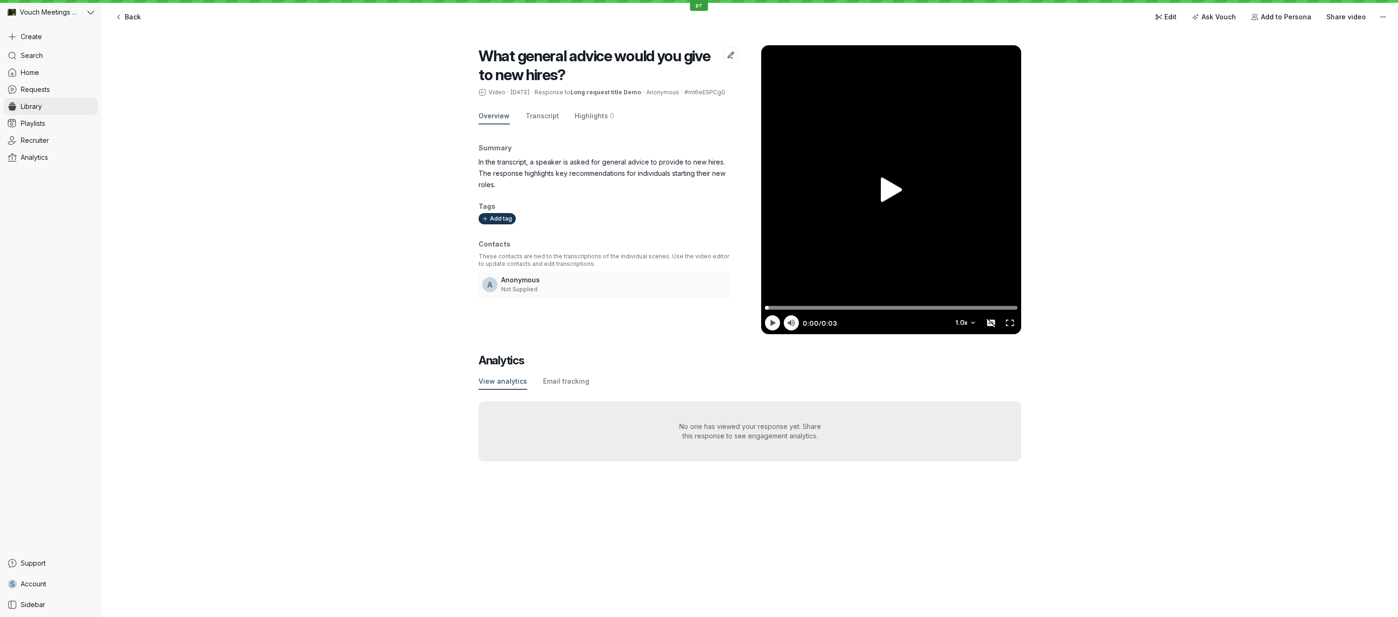
click at [40, 114] on link "Library" at bounding box center [51, 106] width 94 height 17
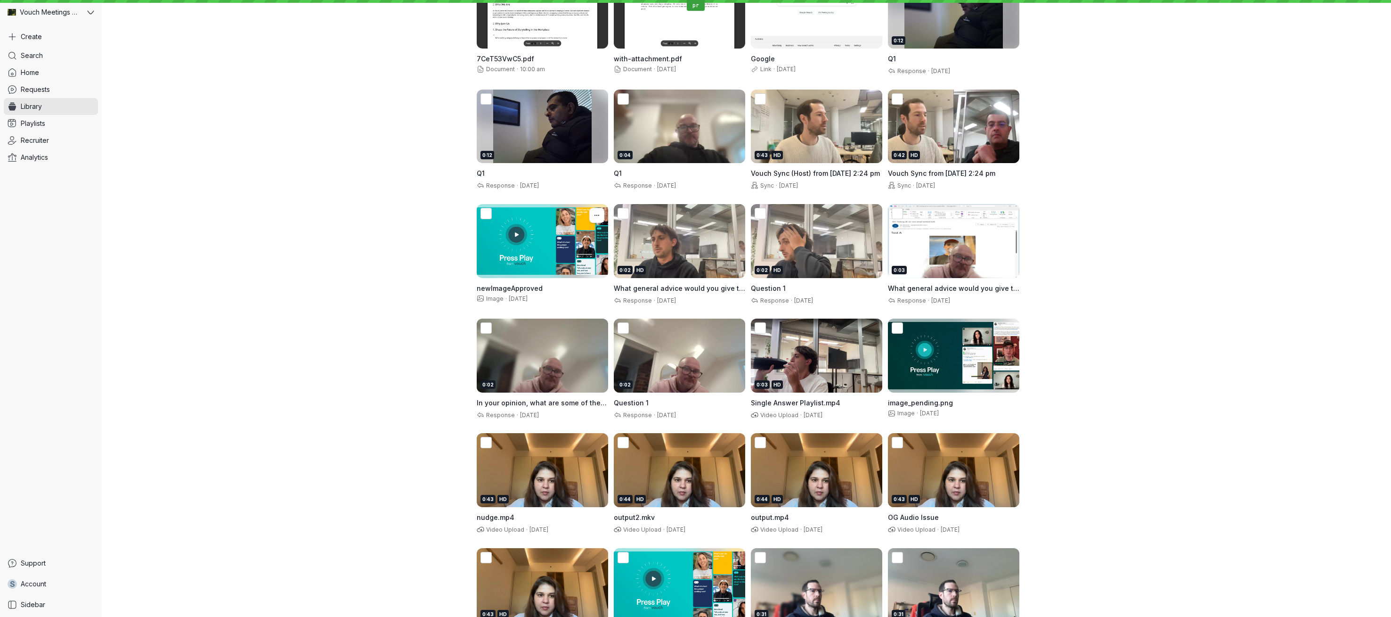
scroll to position [275, 0]
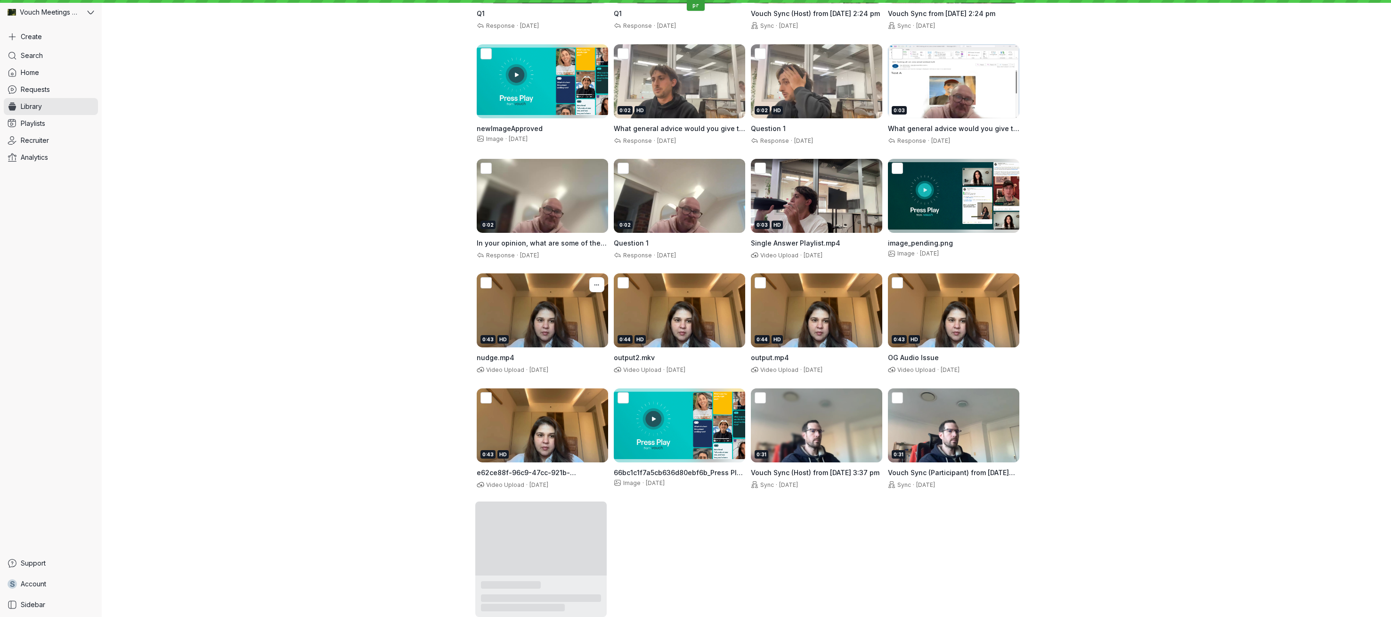
click at [534, 331] on div "0:43 HD" at bounding box center [542, 310] width 131 height 74
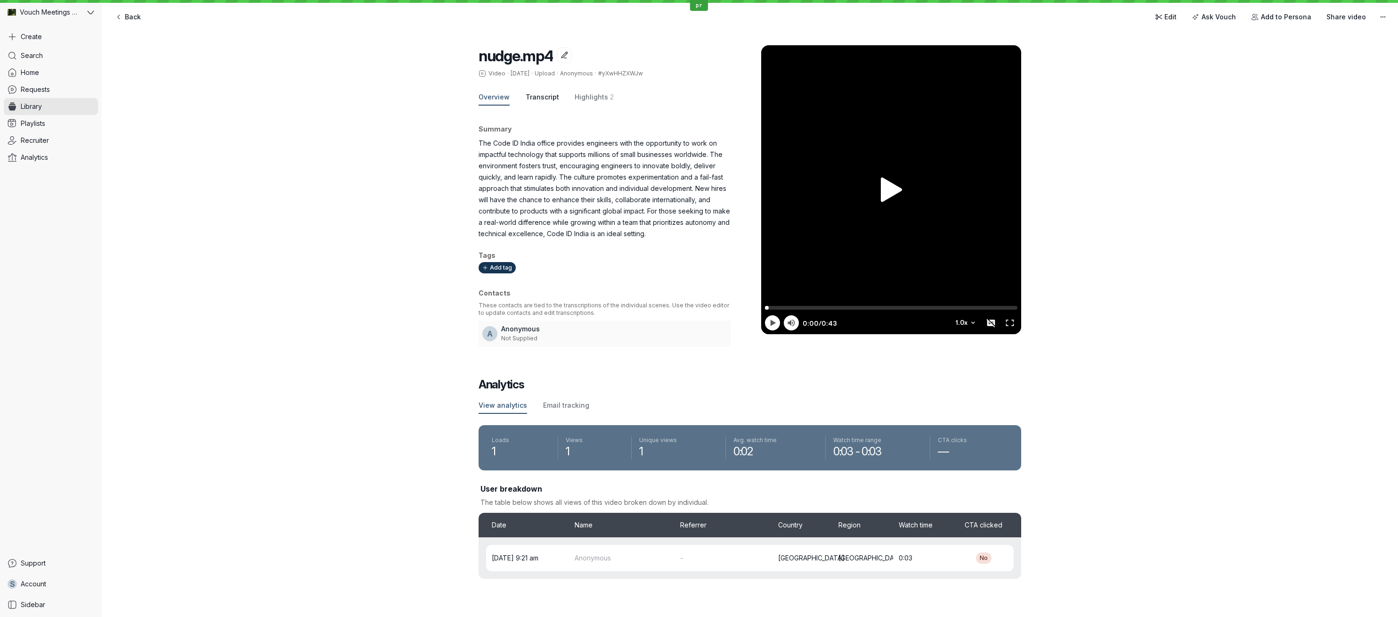
click at [541, 97] on span "Transcript" at bounding box center [542, 96] width 33 height 9
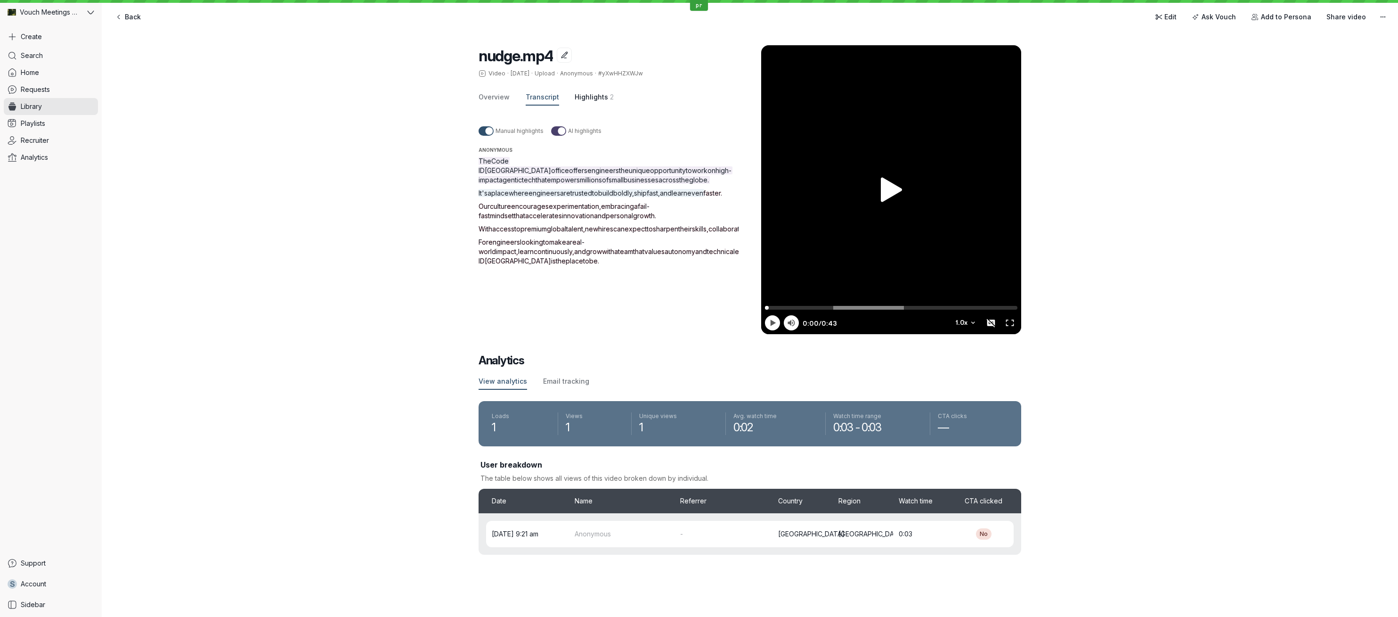
click at [601, 97] on span "Highlights" at bounding box center [591, 96] width 33 height 9
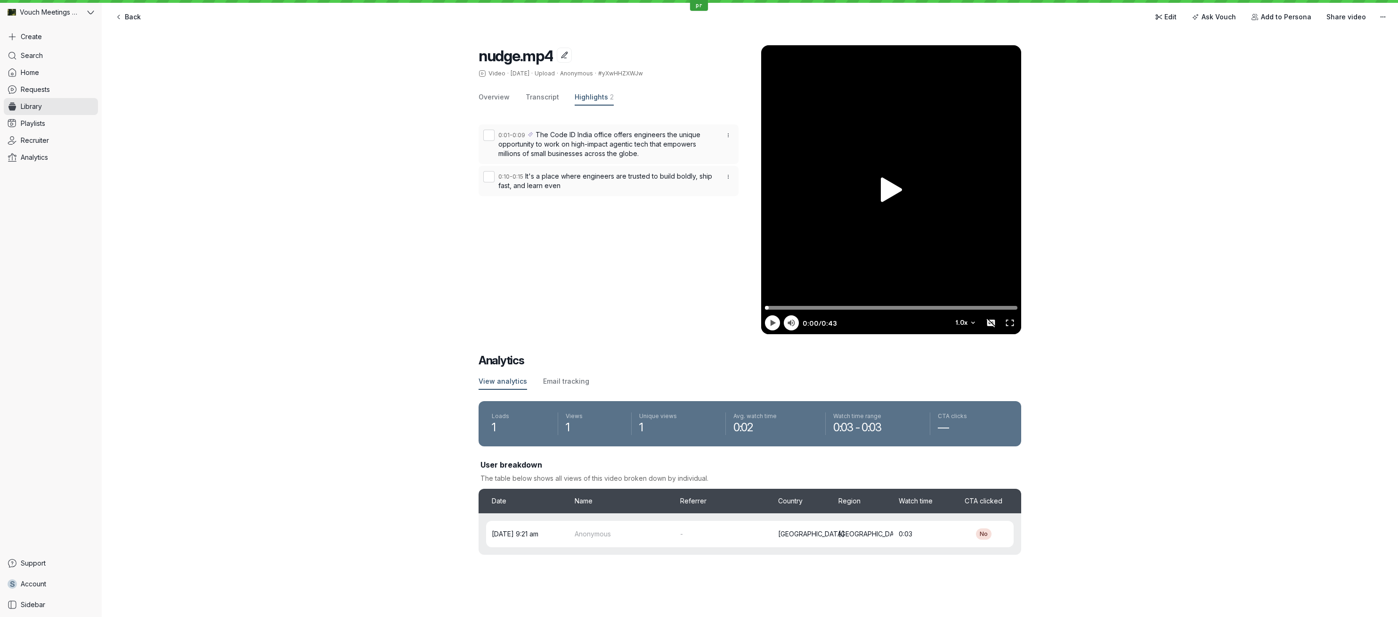
click at [558, 98] on div "Overview Transcript Highlights 2" at bounding box center [609, 98] width 260 height 16
click at [555, 98] on span "Transcript" at bounding box center [542, 96] width 33 height 9
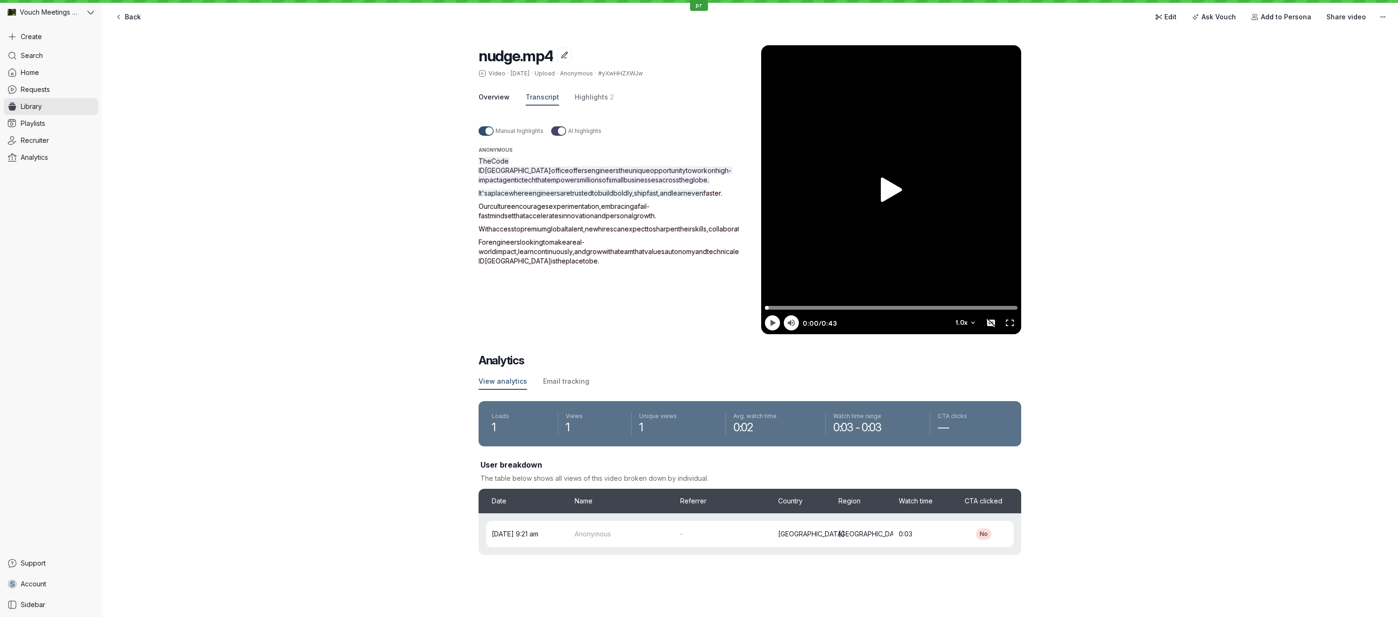
click at [482, 98] on span "Overview" at bounding box center [494, 96] width 31 height 9
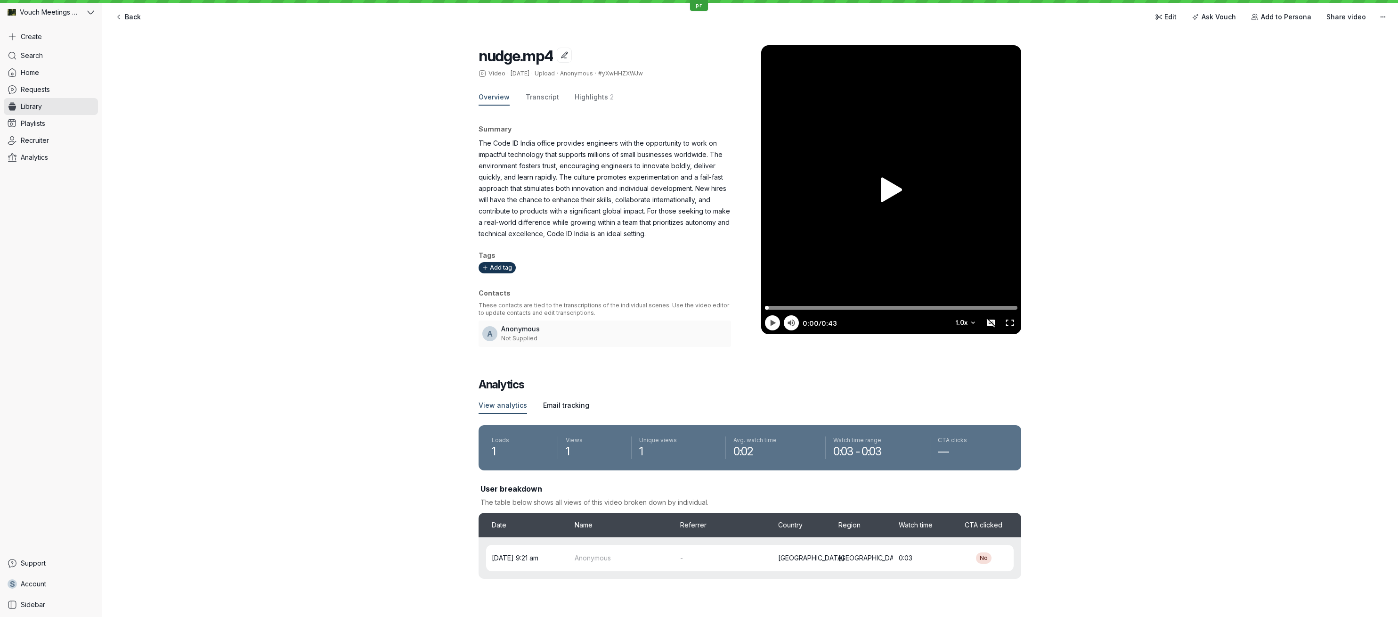
click at [555, 408] on span "Email tracking" at bounding box center [566, 404] width 46 height 9
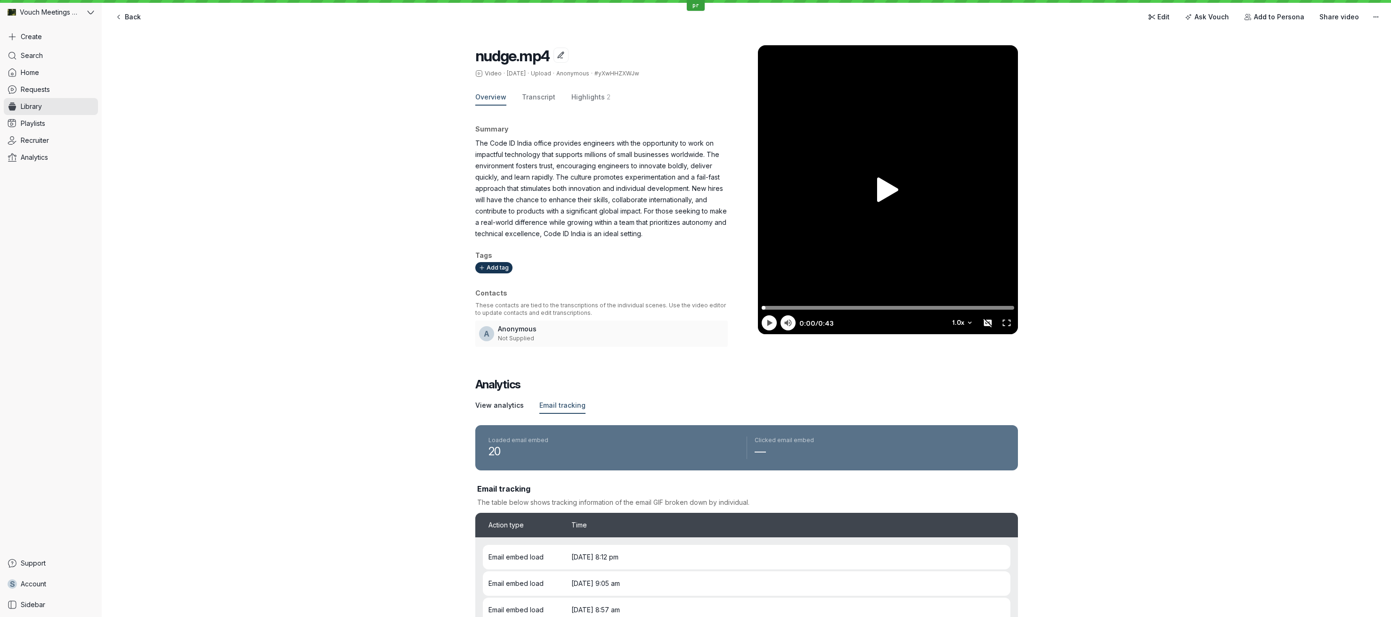
click at [486, 404] on span "View analytics" at bounding box center [499, 404] width 49 height 9
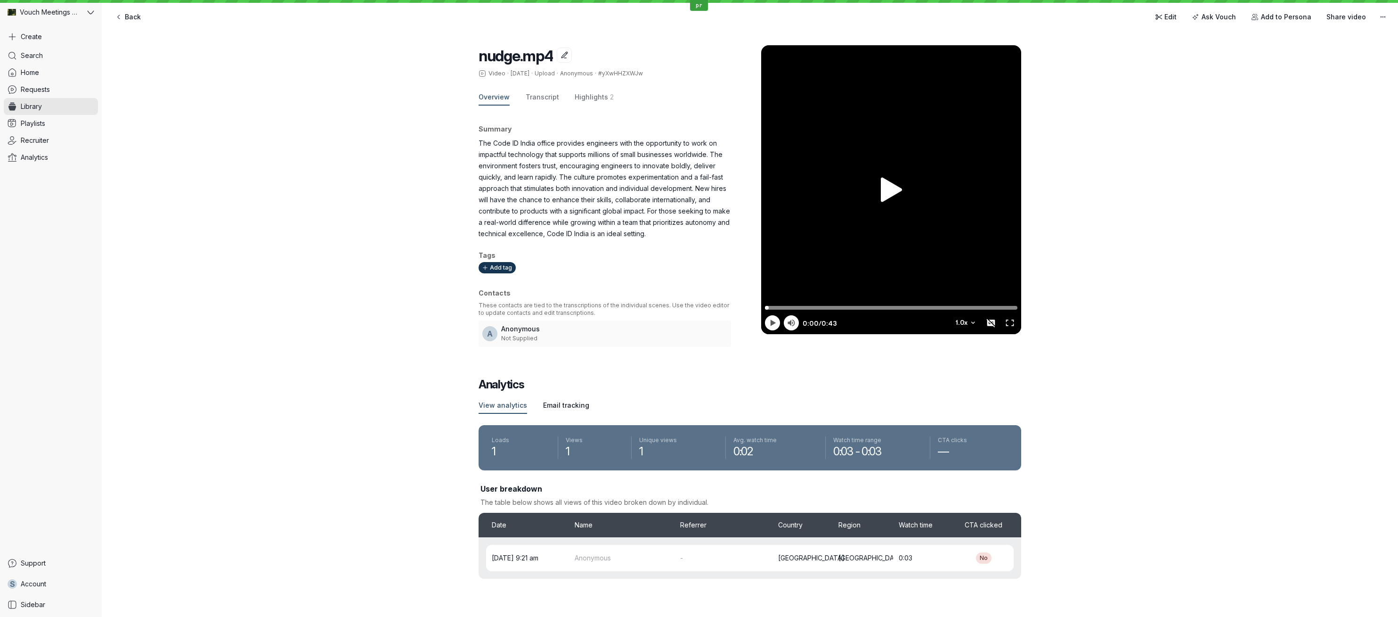
click at [557, 403] on span "Email tracking" at bounding box center [566, 404] width 46 height 9
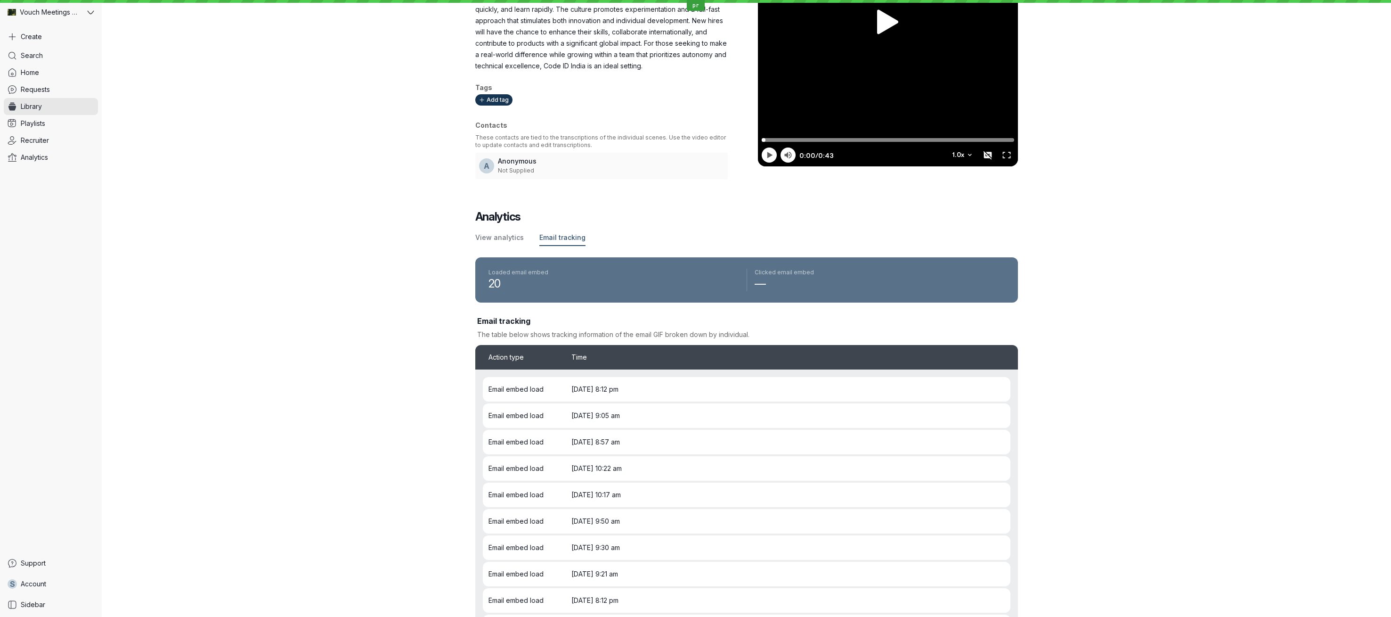
scroll to position [200, 0]
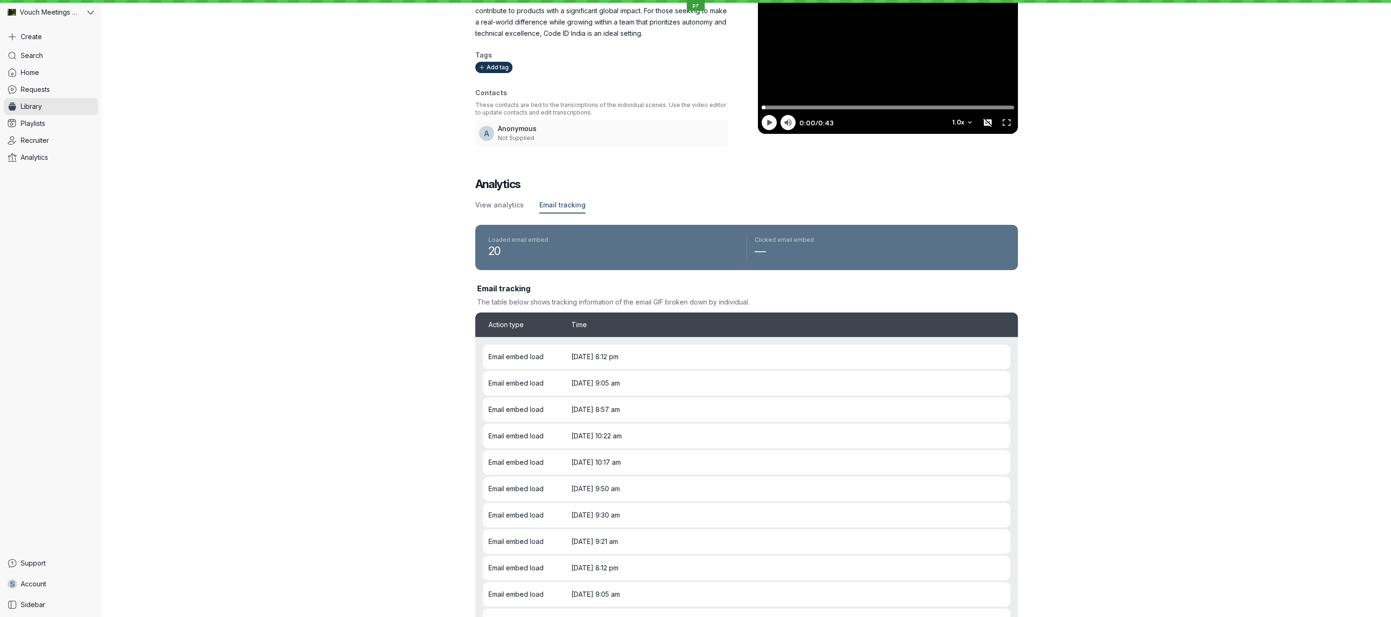
click at [642, 295] on div "Email tracking The table below shows tracking information of the email GIF brok…" at bounding box center [746, 294] width 543 height 27
click at [639, 299] on p "The table below shows tracking information of the email GIF broken down by indi…" at bounding box center [746, 301] width 539 height 9
click at [500, 294] on h3 "Email tracking" at bounding box center [746, 288] width 539 height 10
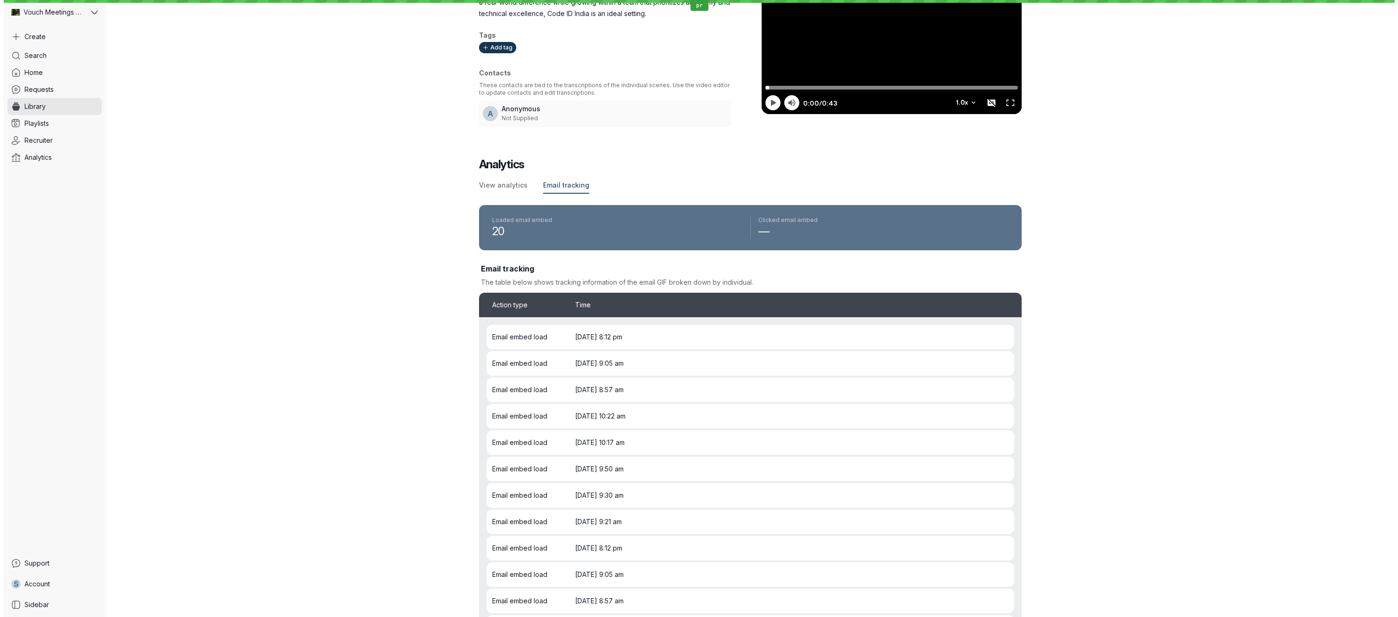
scroll to position [0, 0]
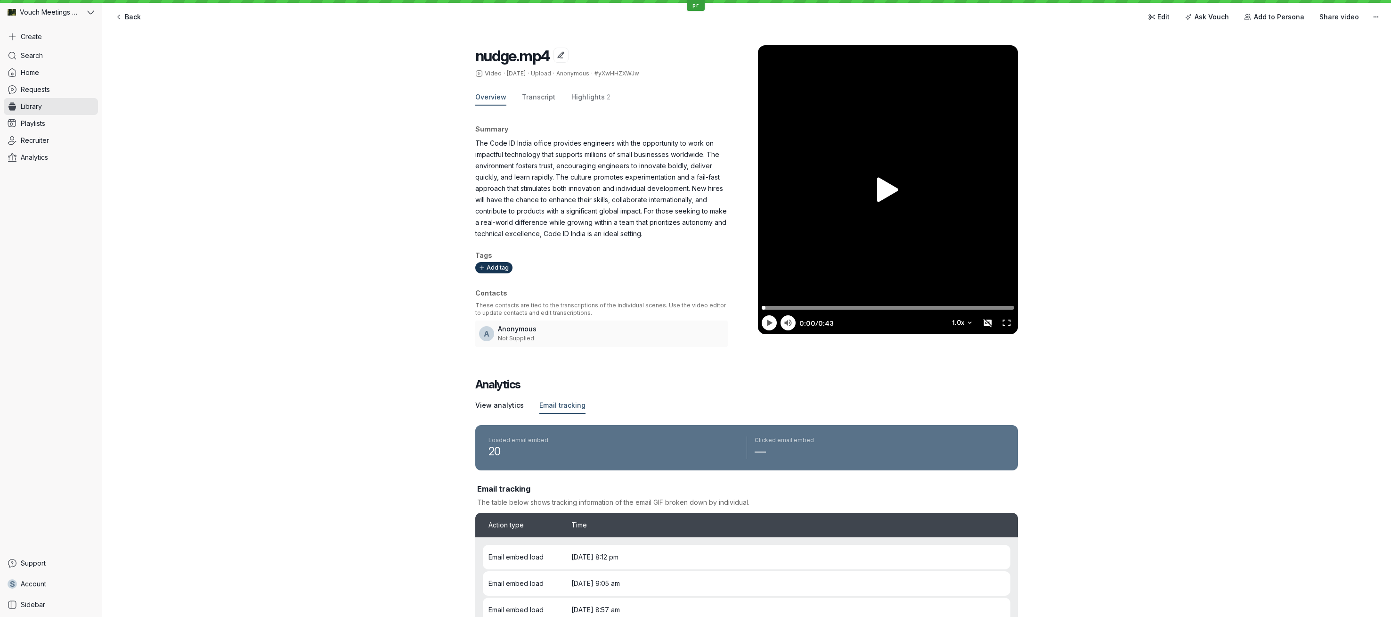
click at [493, 405] on span "View analytics" at bounding box center [499, 404] width 49 height 9
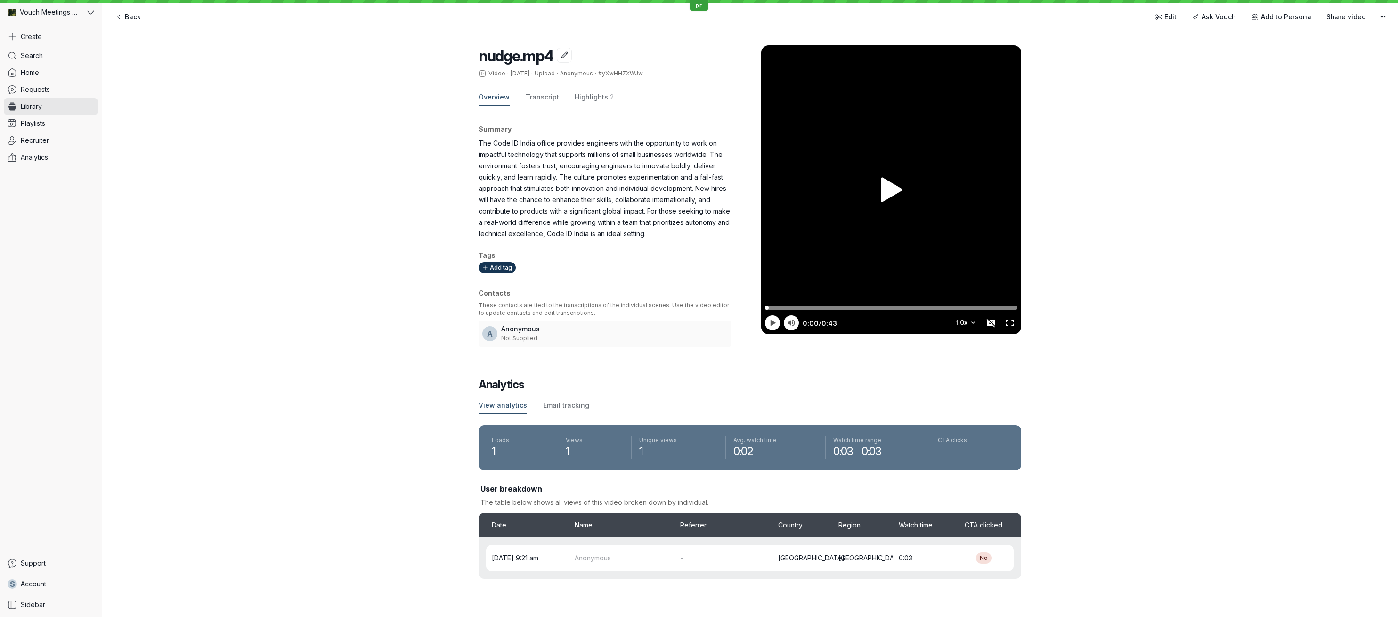
click at [234, 128] on div "nudge.mp4 Video · [DATE] · Upload · Anonymous · #yXwHHZXWJw Overview Transcript…" at bounding box center [750, 311] width 1297 height 571
click at [538, 137] on div "Summary The Code ID India office provides engineers with the opportunity to wor…" at bounding box center [609, 232] width 260 height 230
click at [1189, 19] on div "Edit Ask Vouch Add to Persona Share video" at bounding box center [1270, 16] width 241 height 15
click at [1183, 17] on link "Edit" at bounding box center [1166, 16] width 33 height 15
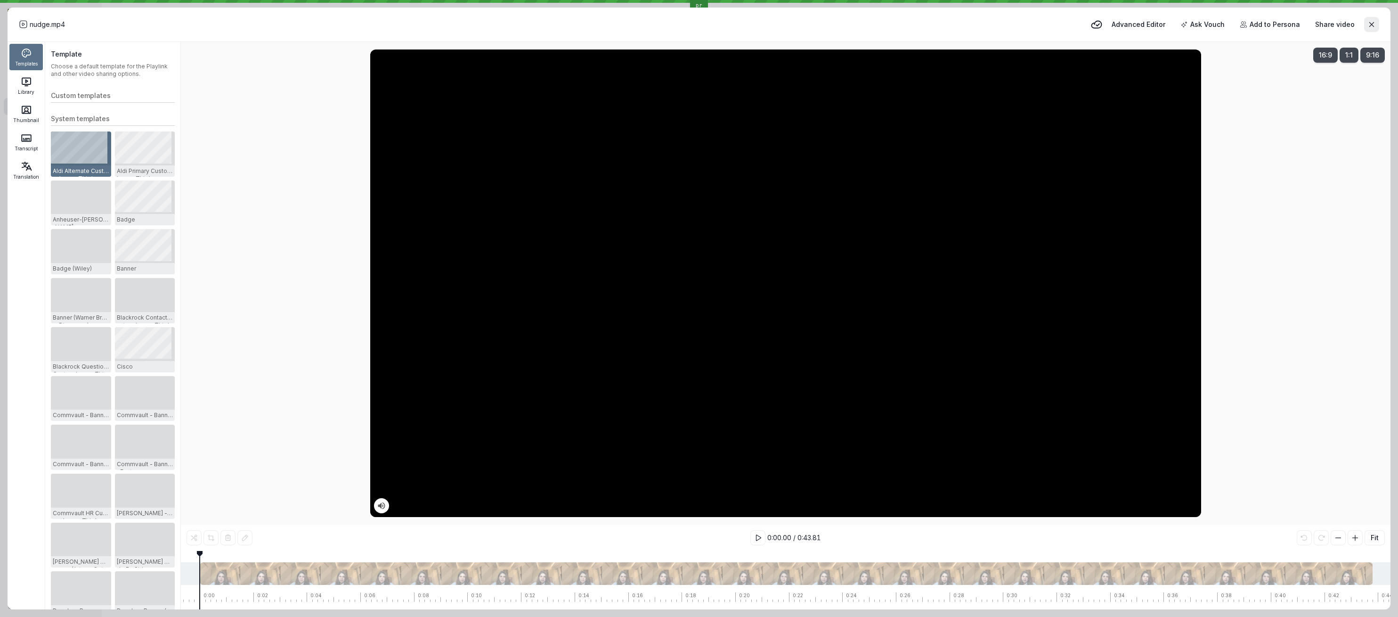
click at [1170, 13] on header "nudge.mp4 Advanced Editor Ask Vouch Add to Persona Share video" at bounding box center [699, 25] width 1383 height 34
click at [1159, 23] on span "Advanced Editor" at bounding box center [1139, 24] width 54 height 9
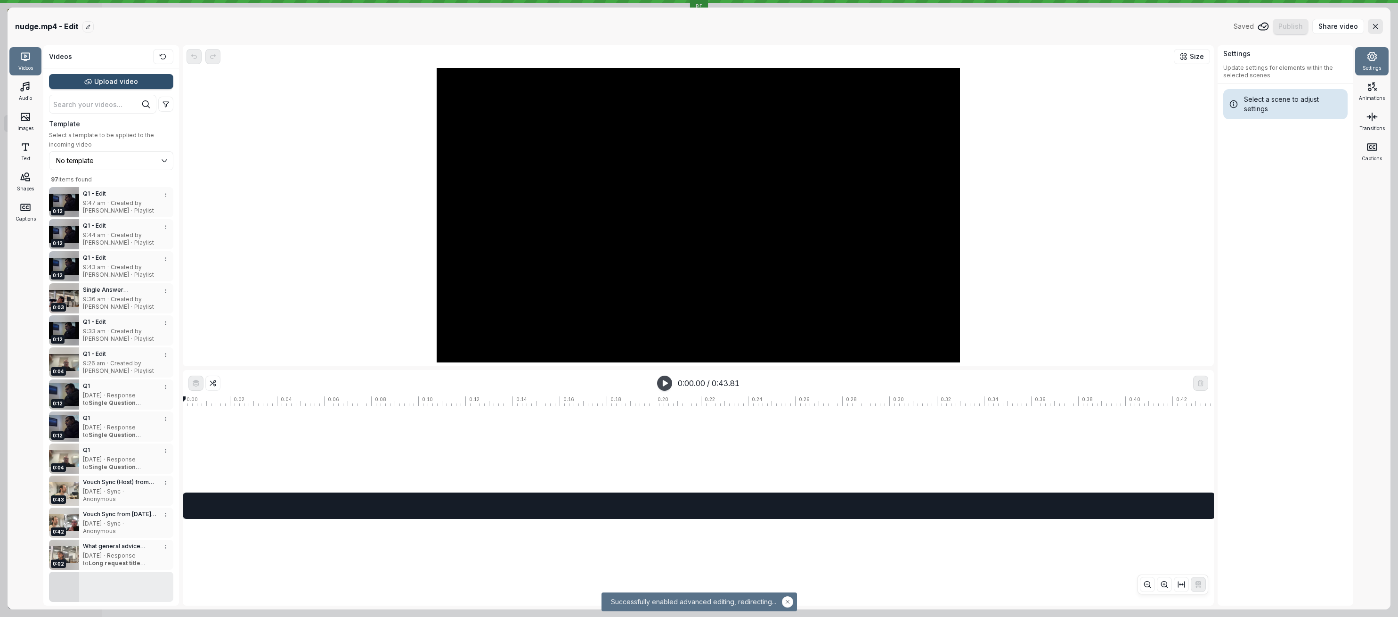
type input "No template"
click at [1201, 54] on span "Size" at bounding box center [1197, 56] width 14 height 9
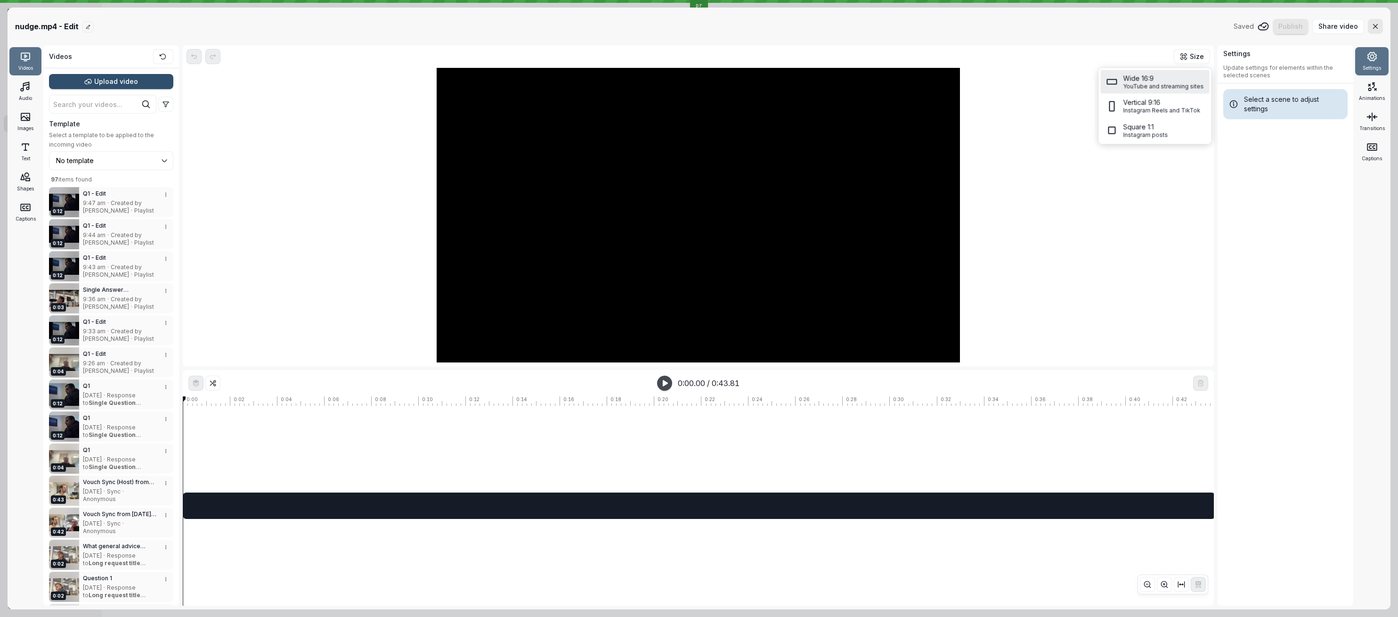
drag, startPoint x: 1168, startPoint y: 20, endPoint x: 1213, endPoint y: 23, distance: 44.8
click at [1169, 20] on div "nudge.mp4 - Edit Saved Publish Share video" at bounding box center [699, 26] width 1368 height 15
click at [1373, 25] on icon "button" at bounding box center [1376, 27] width 8 height 8
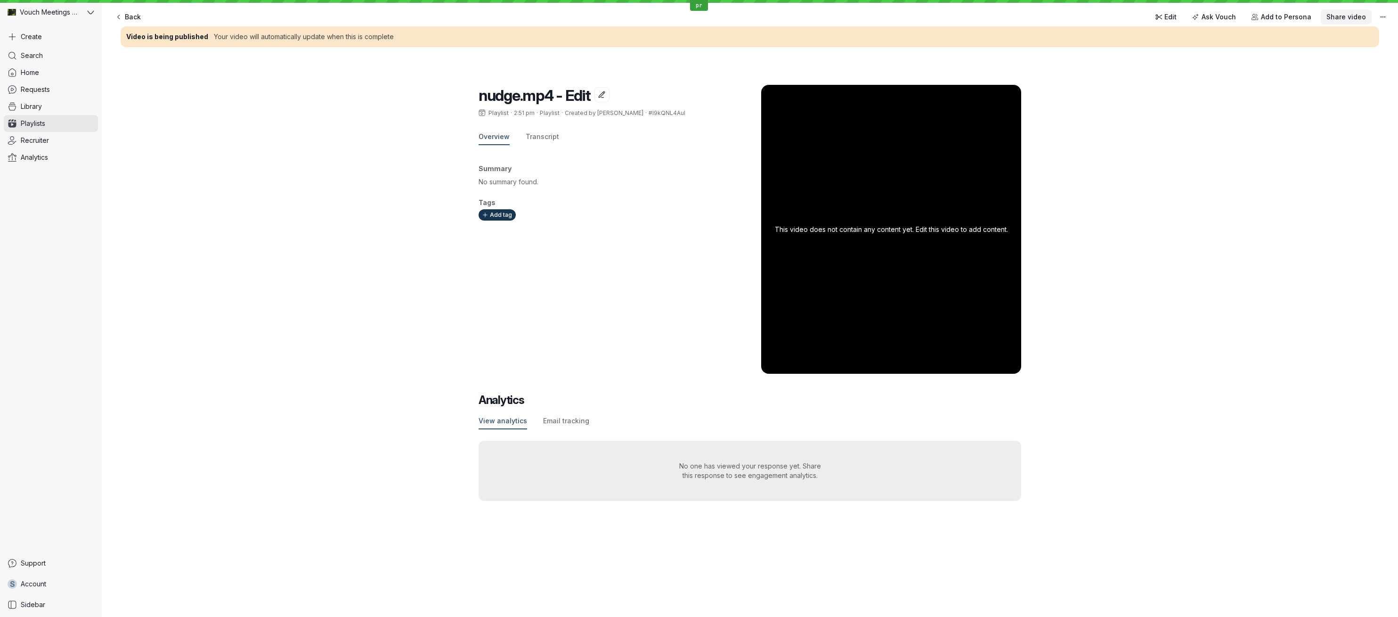
click at [1359, 16] on span "Share video" at bounding box center [1347, 16] width 40 height 9
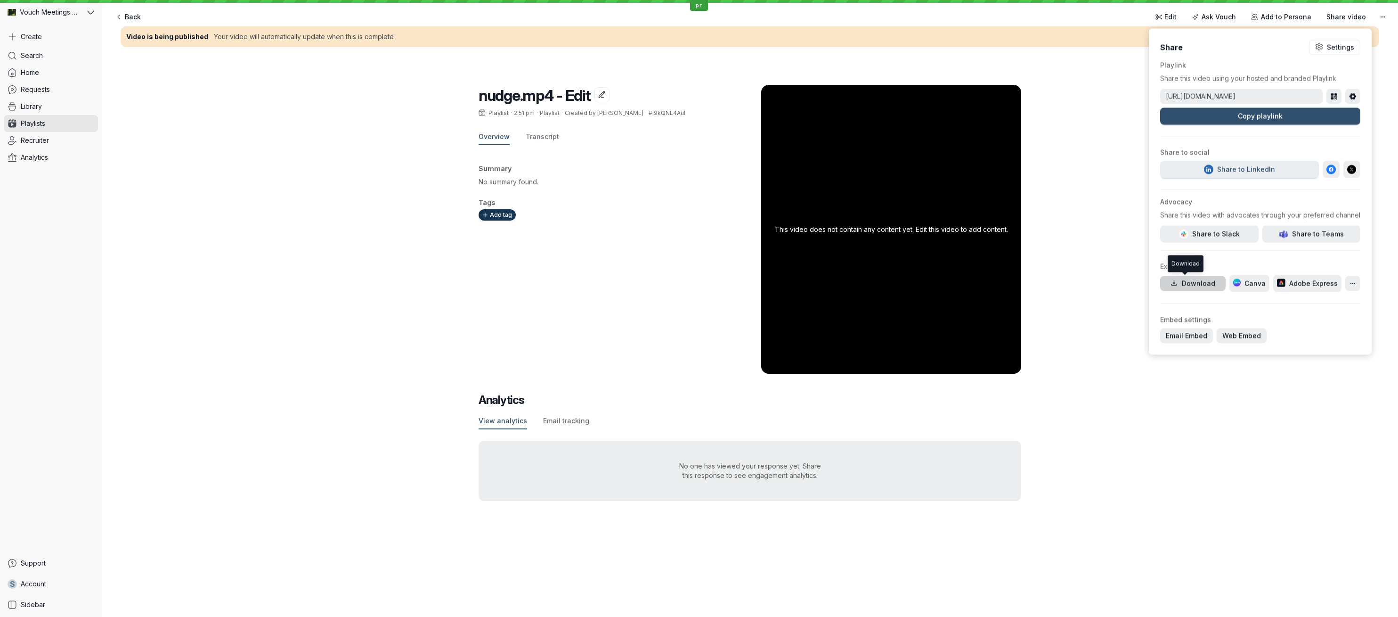
click at [1198, 284] on div "Download" at bounding box center [1198, 283] width 33 height 9
click at [637, 141] on div "Overview Transcript" at bounding box center [609, 137] width 260 height 16
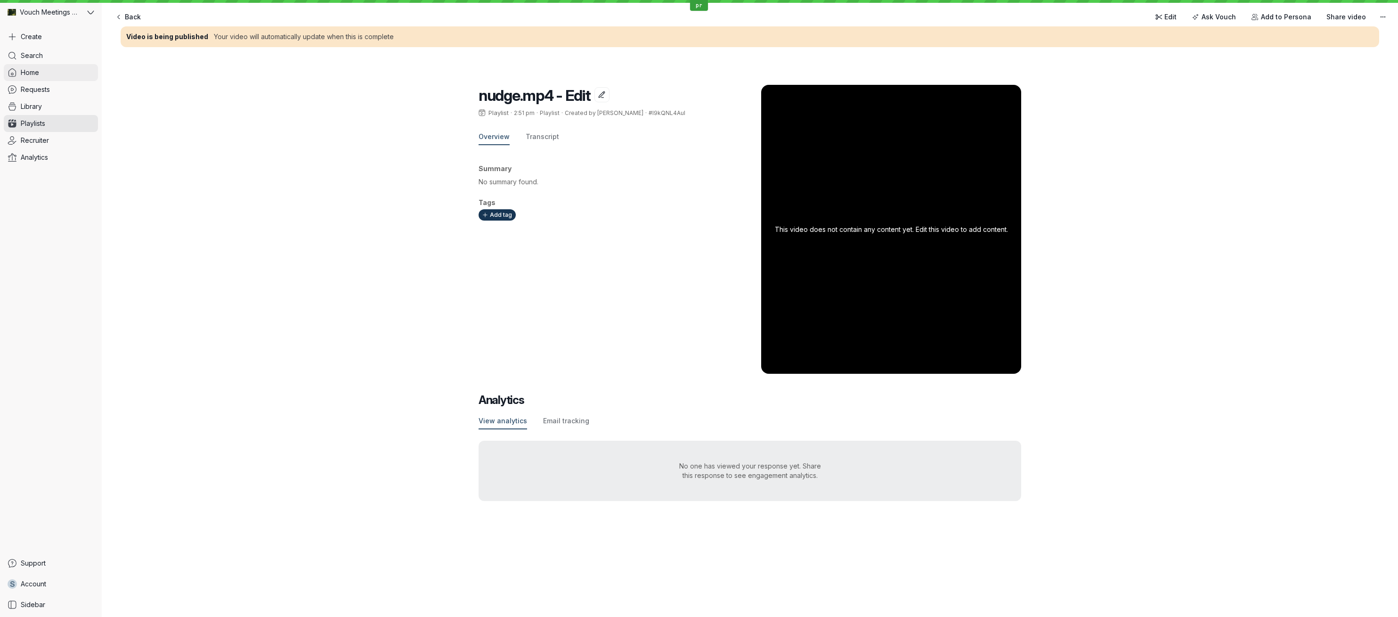
click at [30, 73] on span "Home" at bounding box center [30, 72] width 18 height 9
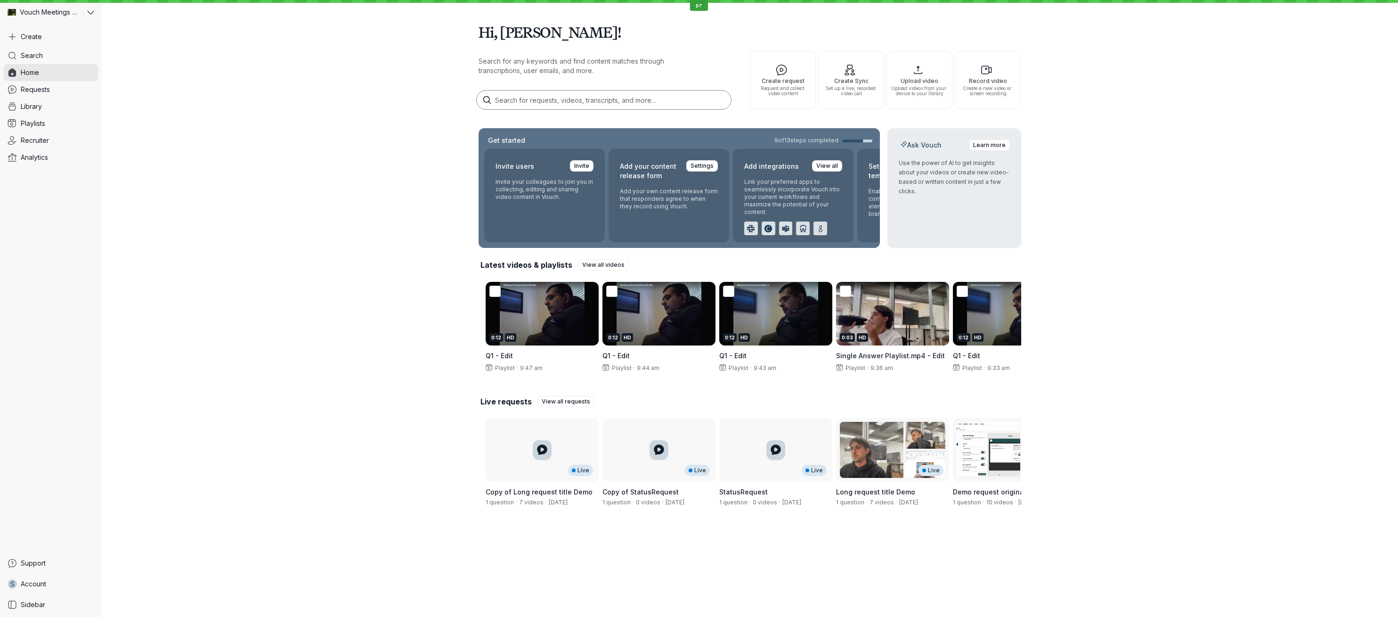
click at [246, 252] on div "Hi, [PERSON_NAME]! Search for any keywords and find content matches through tra…" at bounding box center [750, 265] width 1297 height 530
click at [842, 80] on span "Create Sync" at bounding box center [851, 81] width 57 height 6
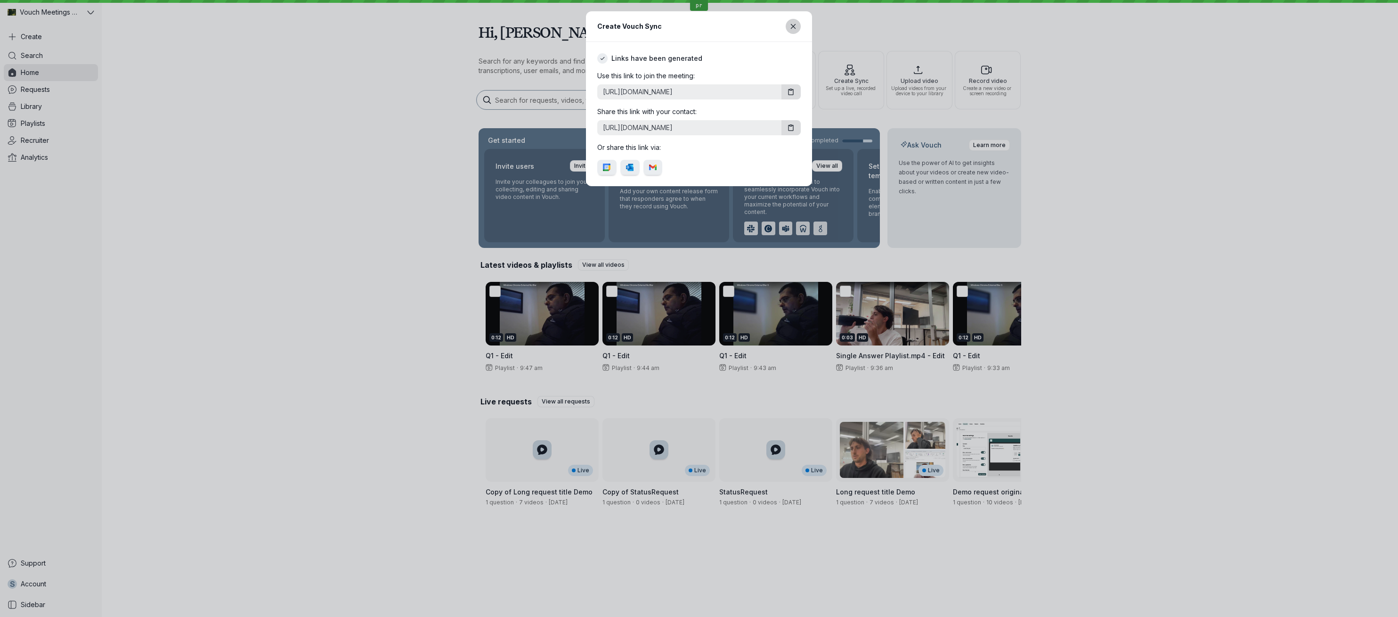
click at [791, 23] on icon "Close modal" at bounding box center [794, 27] width 8 height 8
